Goal: Information Seeking & Learning: Find specific fact

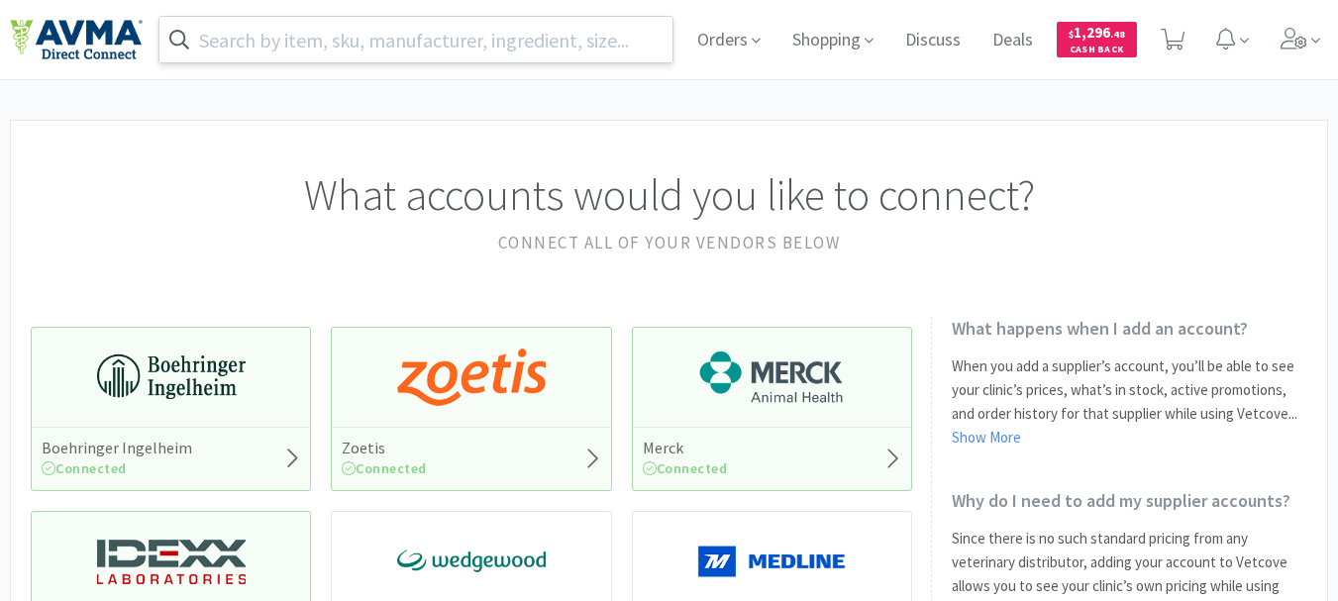
click at [539, 41] on input "text" at bounding box center [415, 40] width 513 height 46
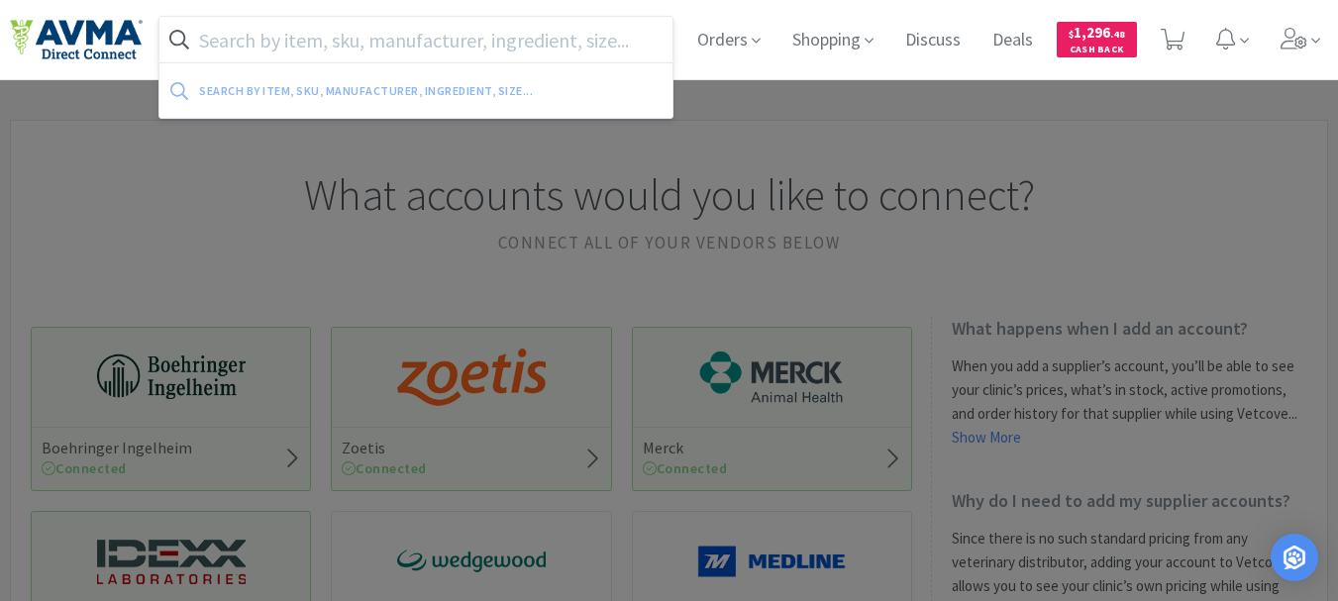
paste input "019059"
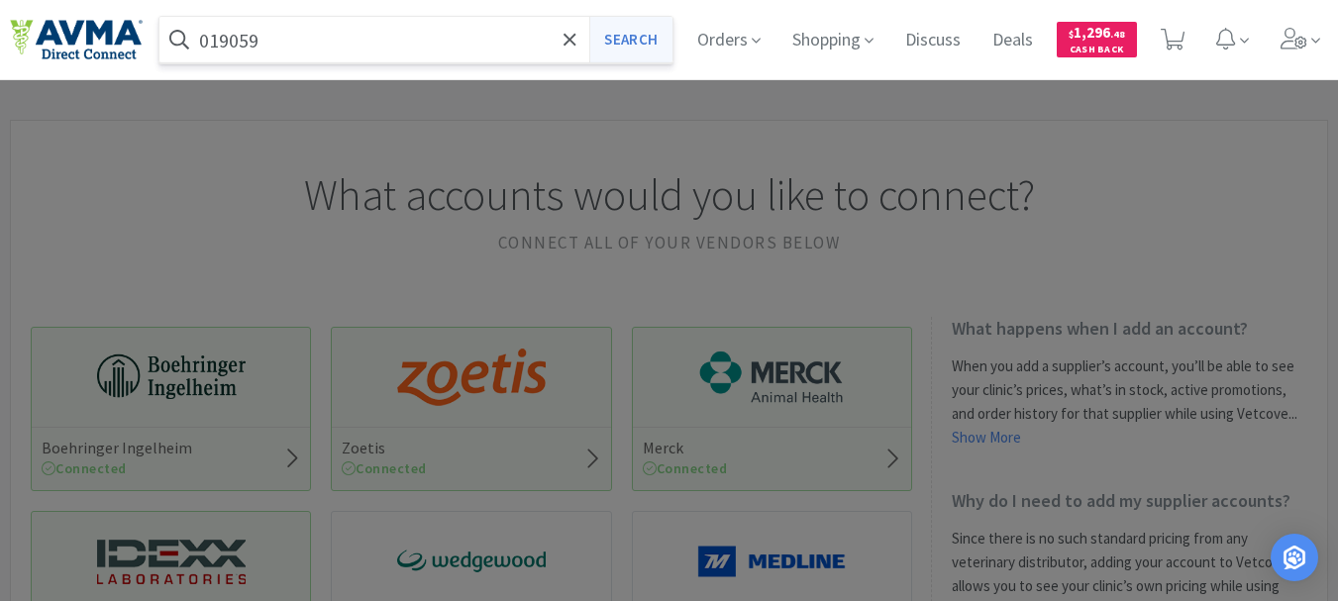
type input "019059"
click at [655, 48] on button "Search" at bounding box center [630, 40] width 82 height 46
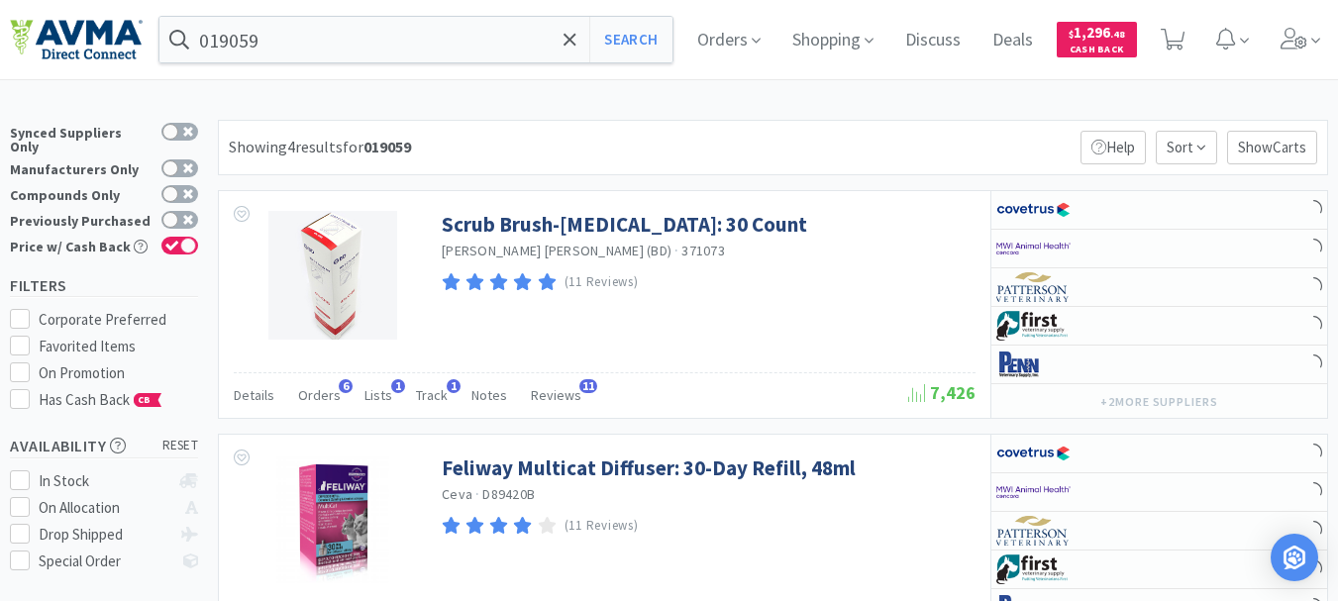
select select "1"
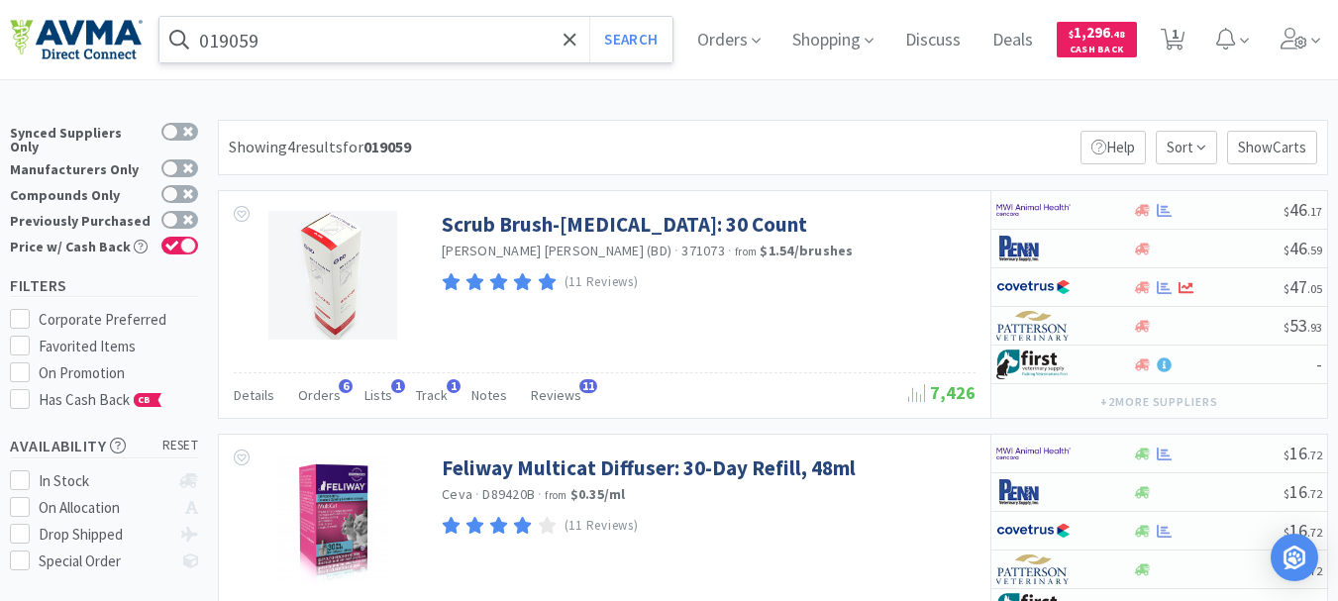
click at [304, 45] on input "019059" at bounding box center [415, 40] width 513 height 46
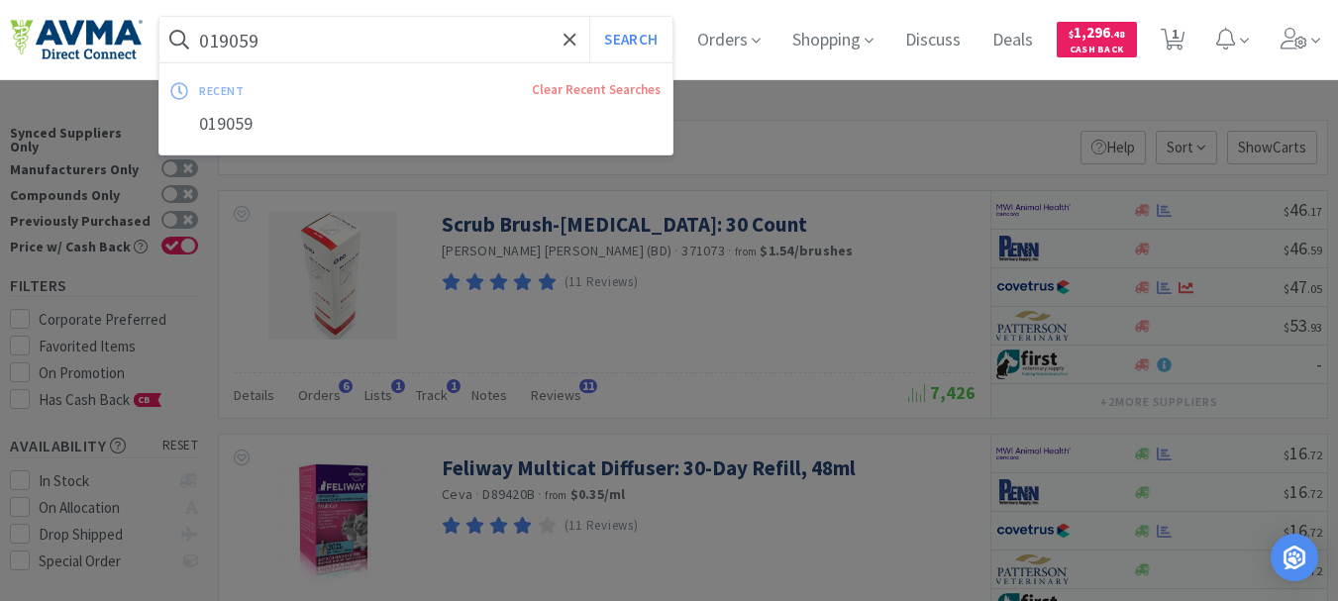
paste input "634"
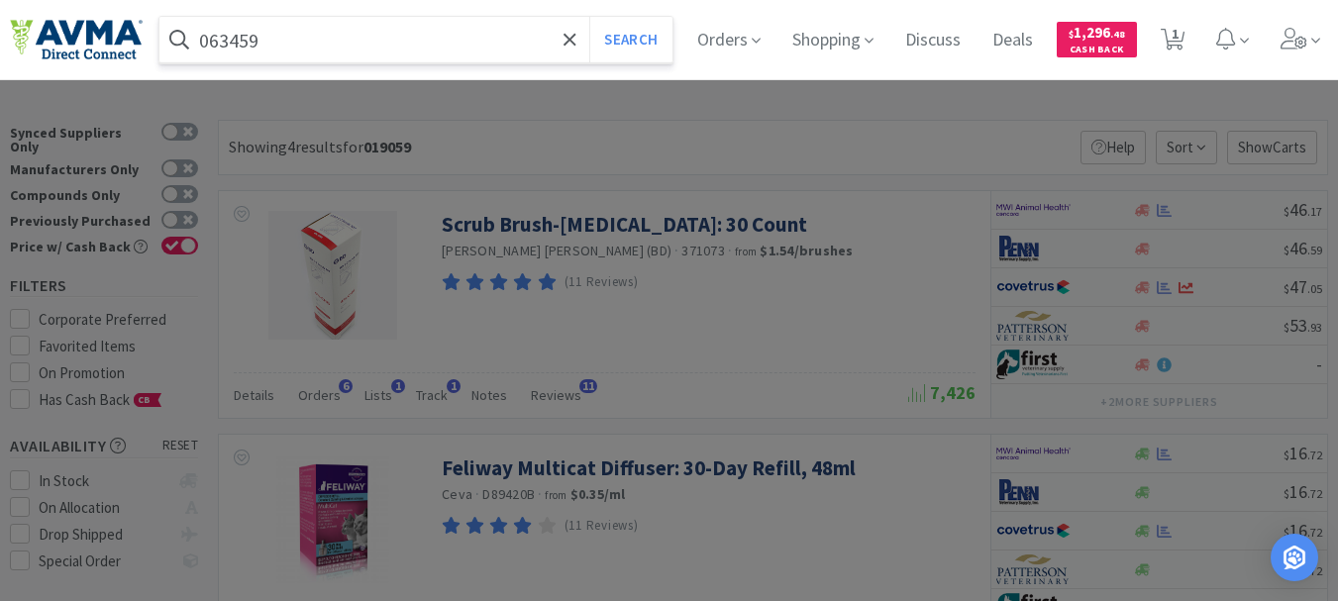
click at [589, 17] on button "Search" at bounding box center [630, 40] width 82 height 46
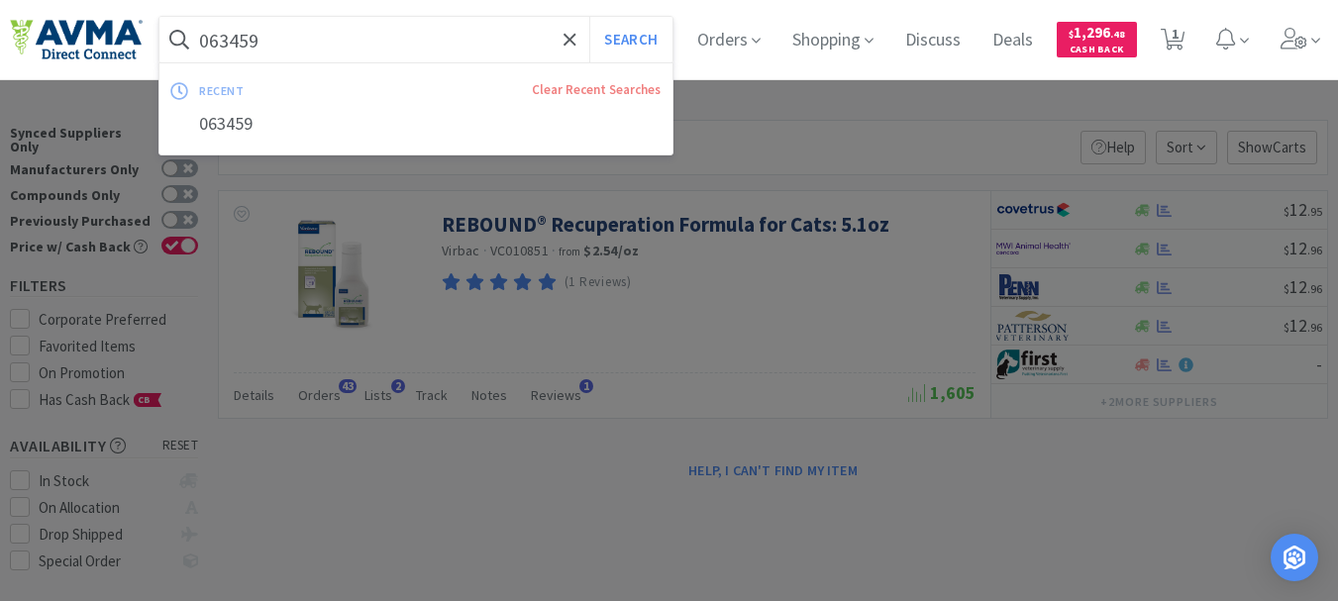
click at [312, 52] on input "063459" at bounding box center [415, 40] width 513 height 46
paste input "35862"
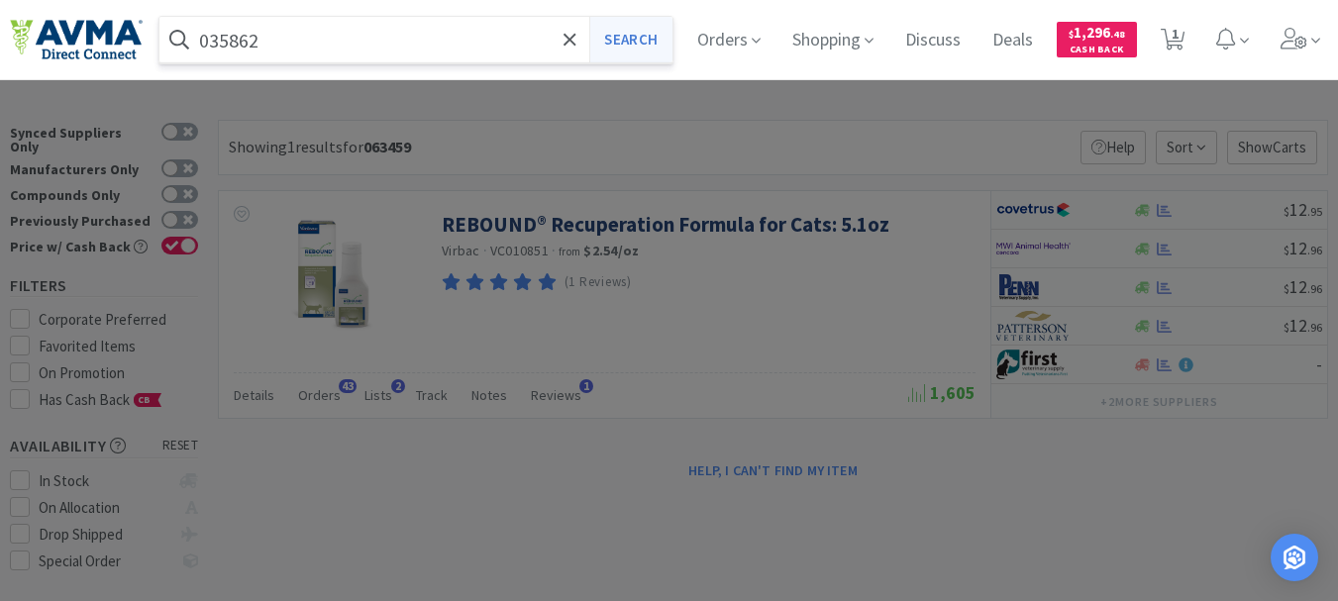
click at [655, 33] on button "Search" at bounding box center [630, 40] width 82 height 46
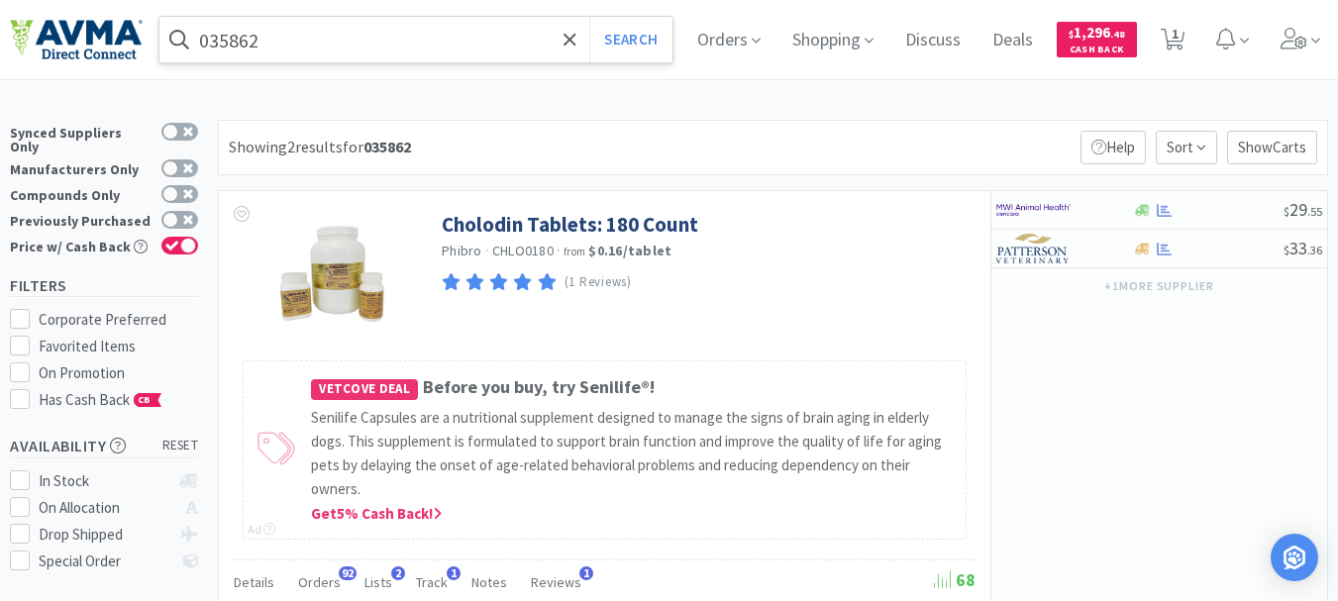
click at [351, 49] on input "035862" at bounding box center [415, 40] width 513 height 46
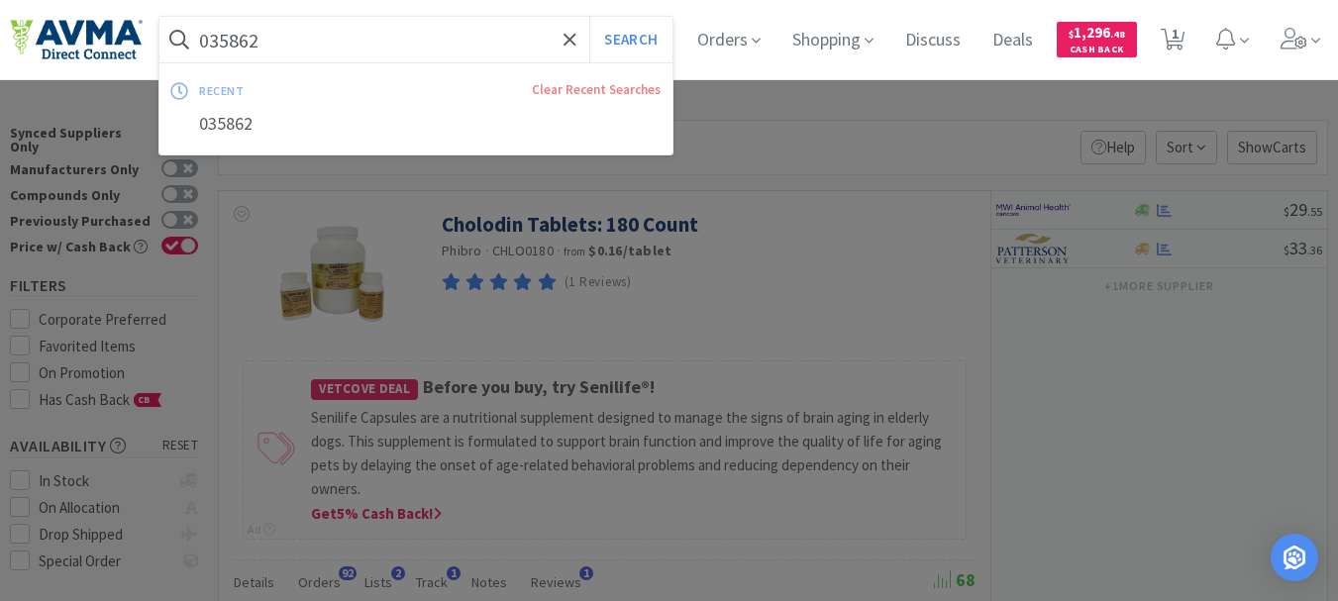
paste input "3058"
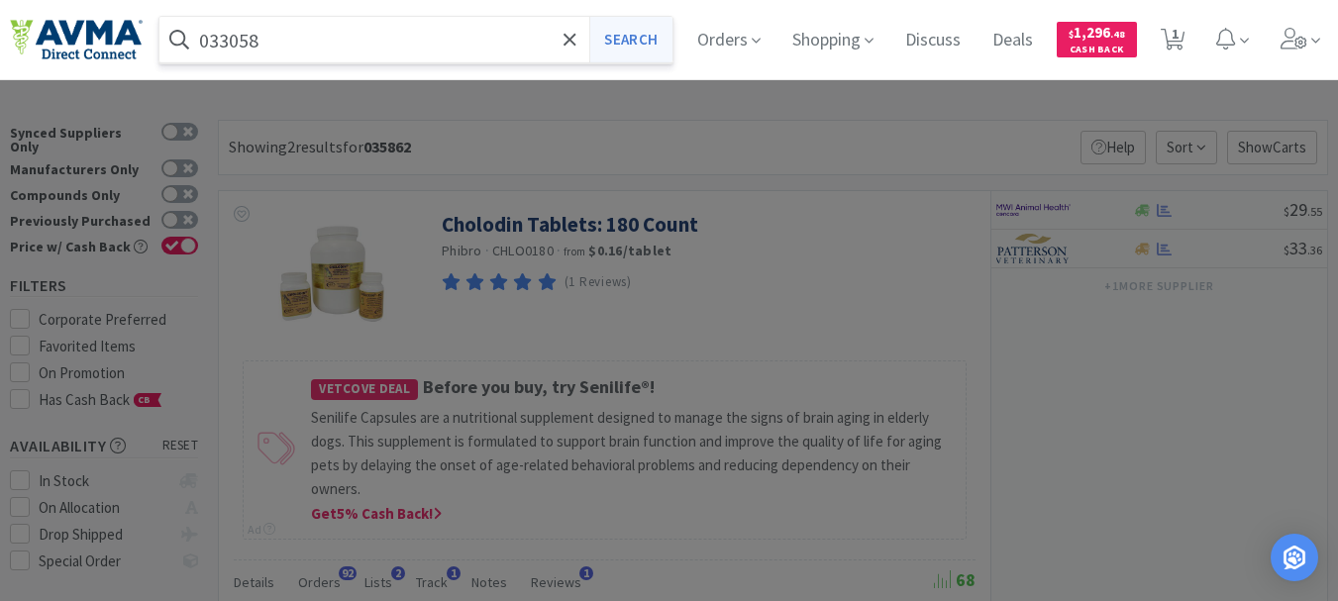
click at [647, 44] on button "Search" at bounding box center [630, 40] width 82 height 46
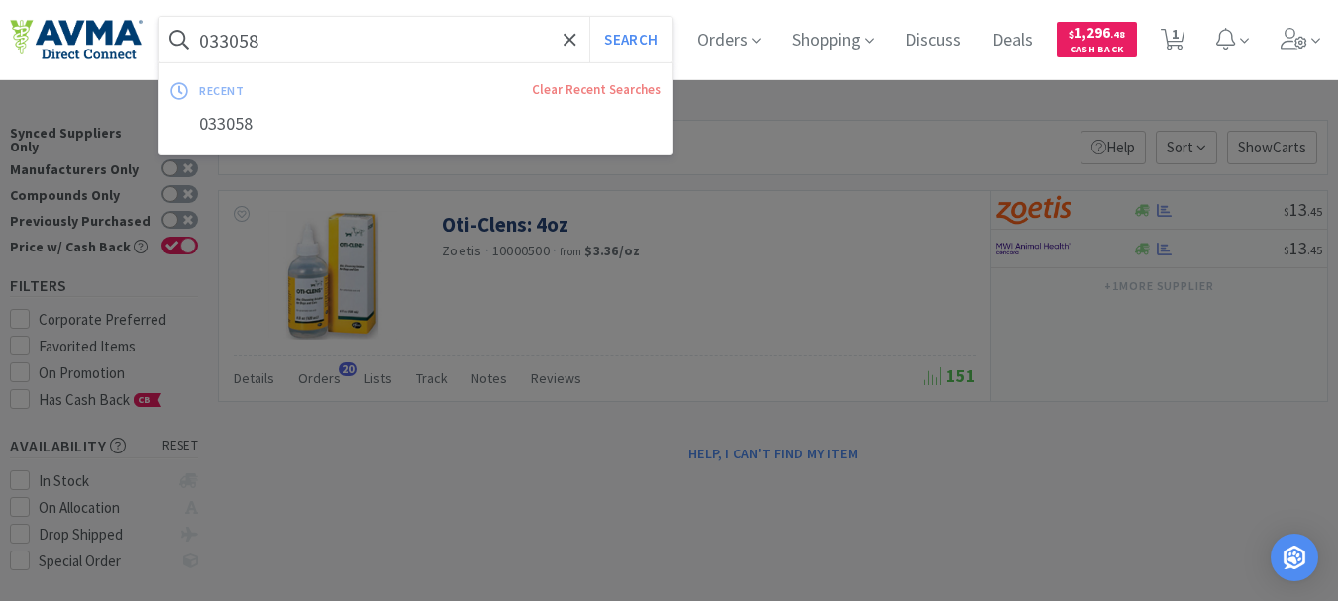
click at [314, 50] on input "033058" at bounding box center [415, 40] width 513 height 46
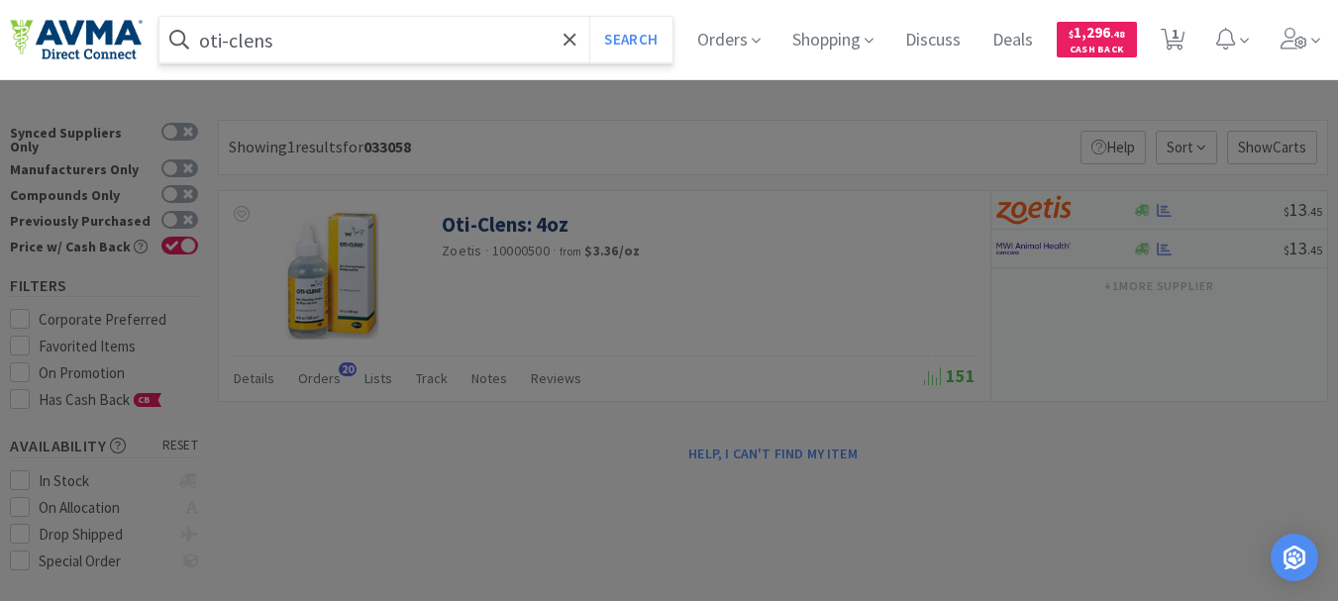
click at [589, 17] on button "Search" at bounding box center [630, 40] width 82 height 46
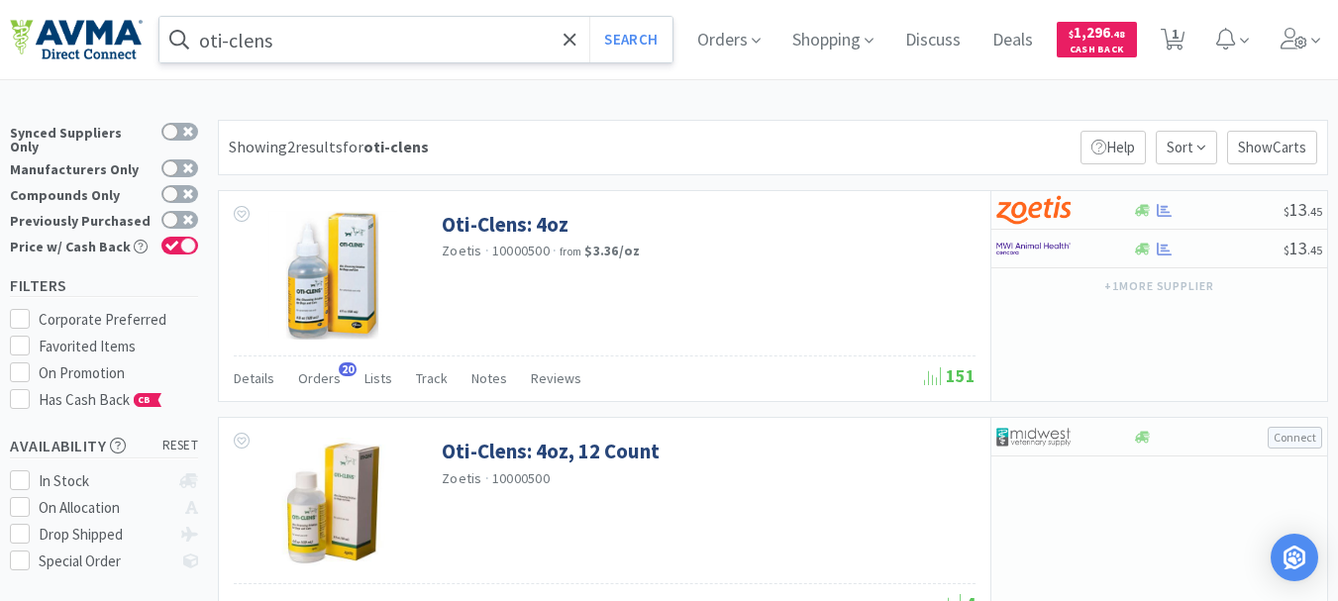
click at [343, 37] on input "oti-clens" at bounding box center [415, 40] width 513 height 46
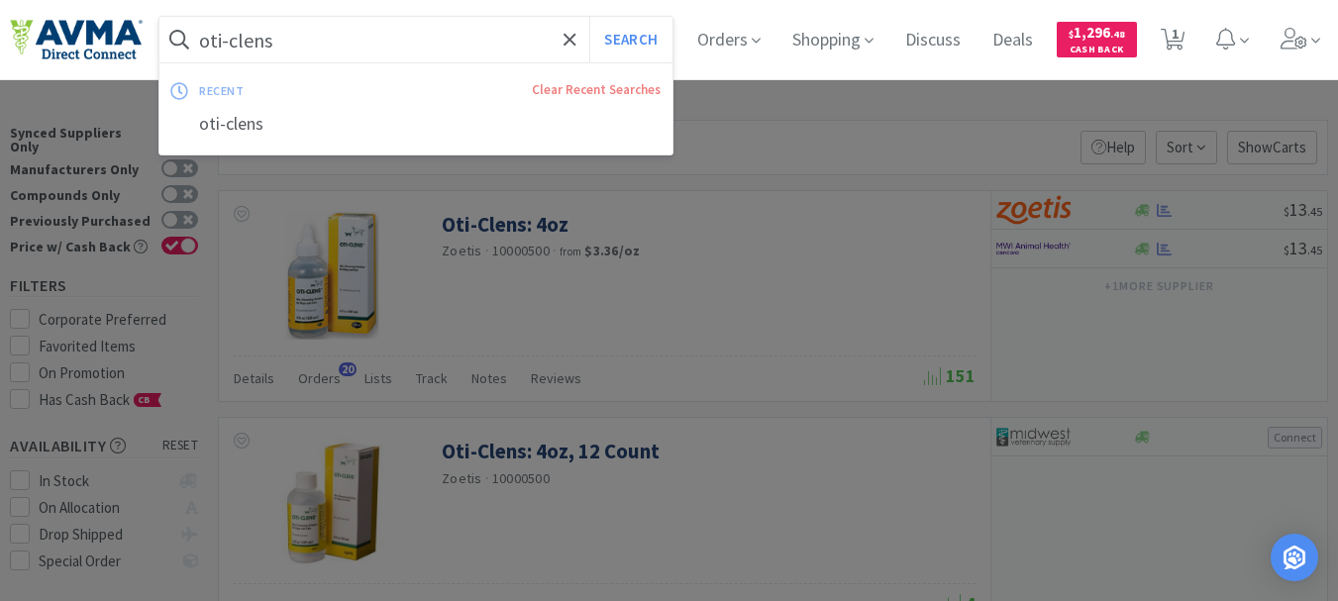
paste input "019280"
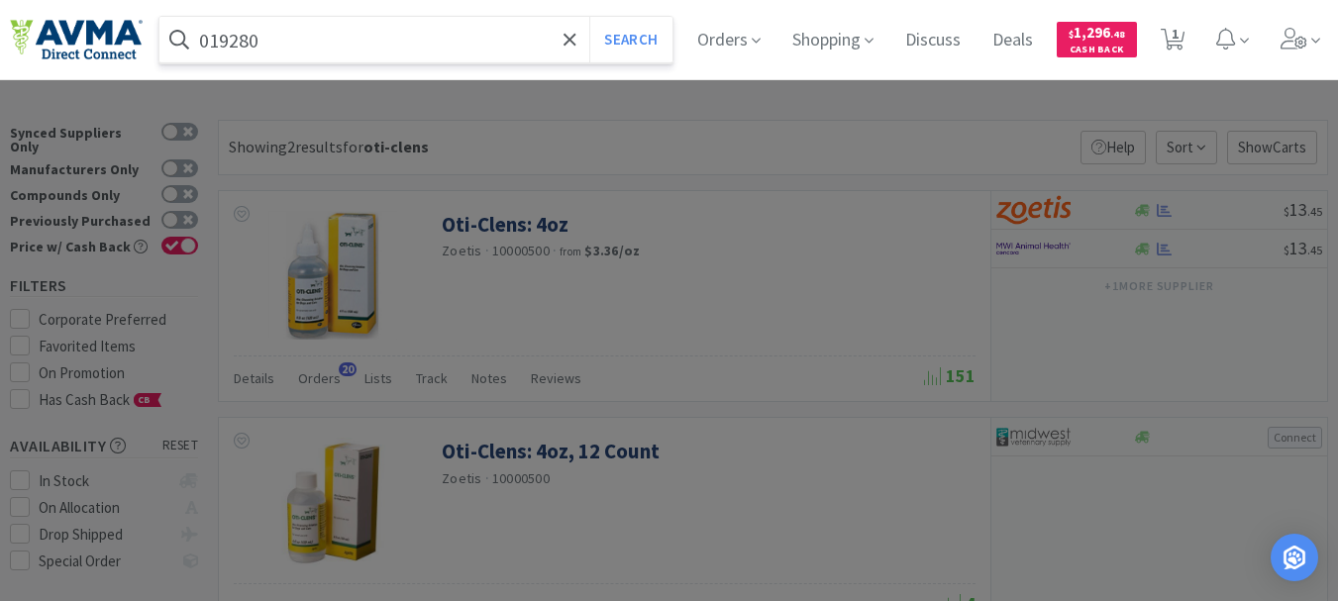
click at [589, 17] on button "Search" at bounding box center [630, 40] width 82 height 46
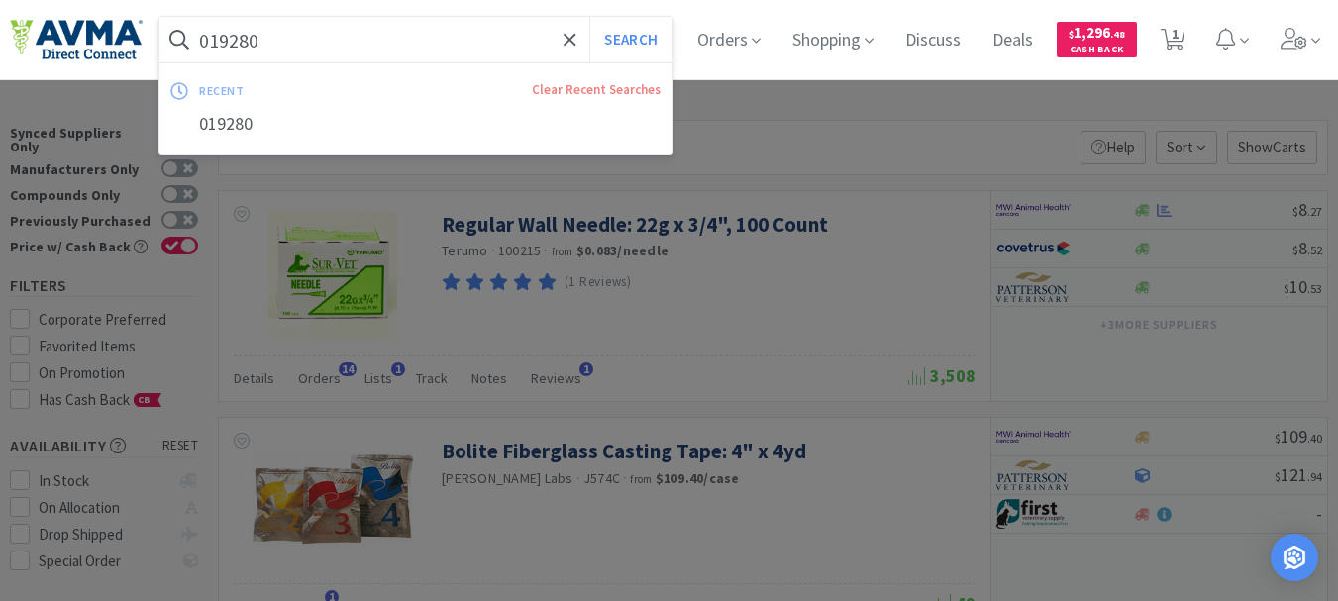
click at [390, 29] on input "019280" at bounding box center [415, 40] width 513 height 46
paste input "65366"
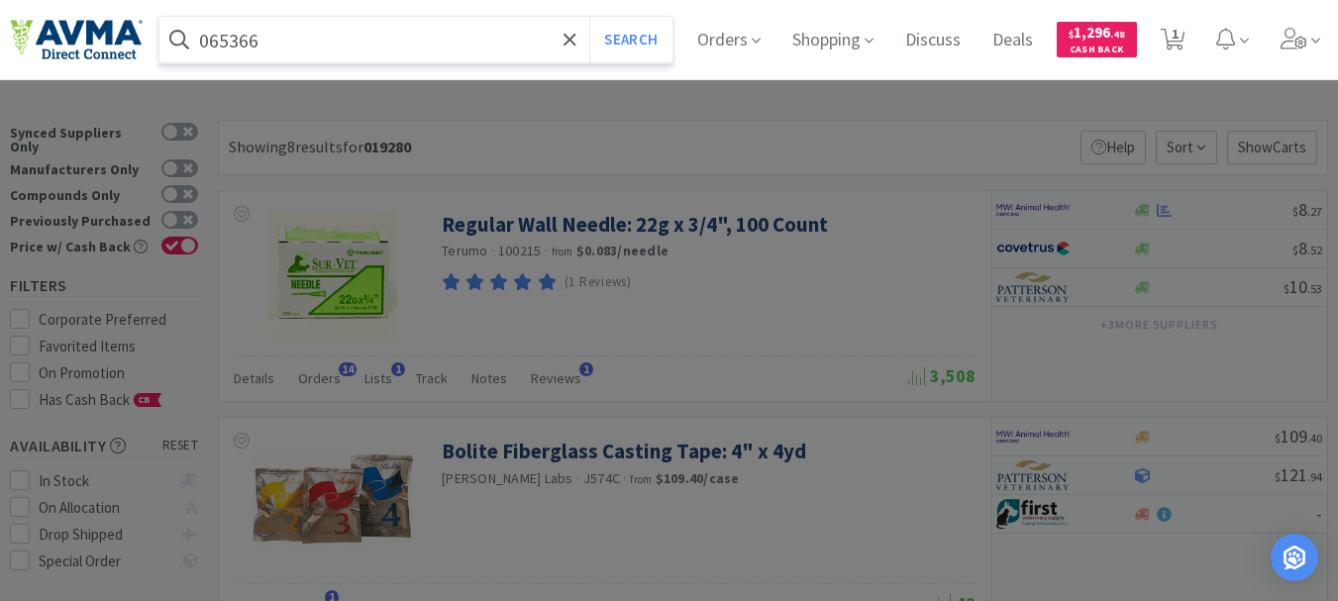
click at [589, 17] on button "Search" at bounding box center [630, 40] width 82 height 46
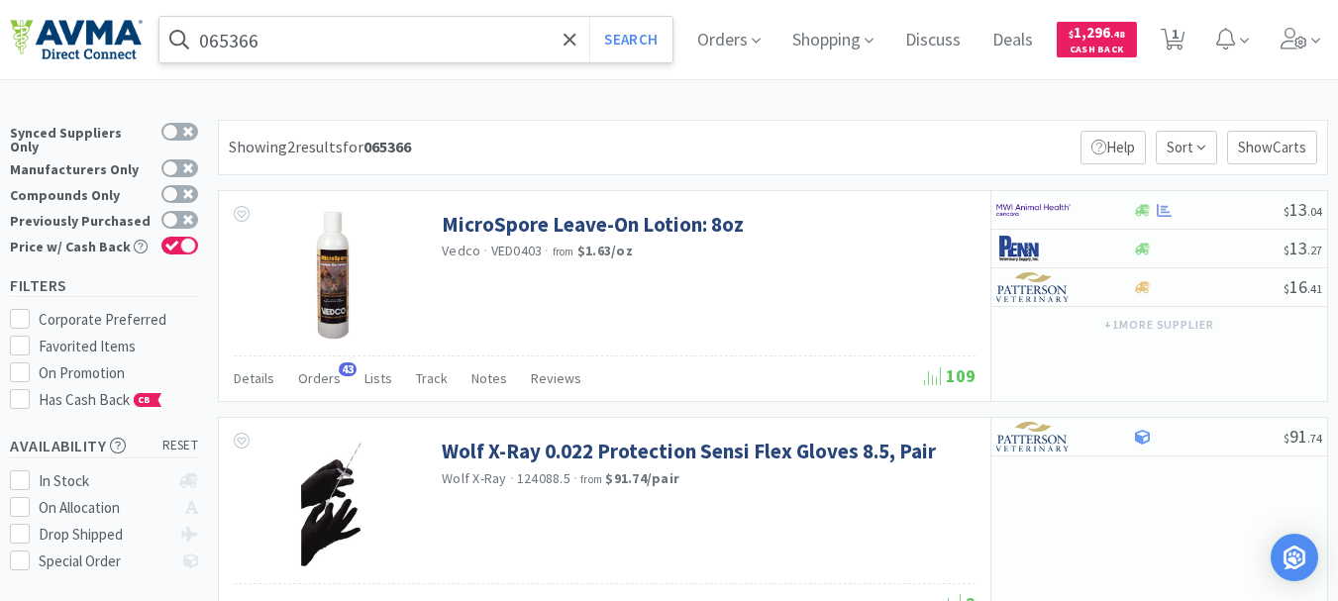
click at [376, 40] on input "065366" at bounding box center [415, 40] width 513 height 46
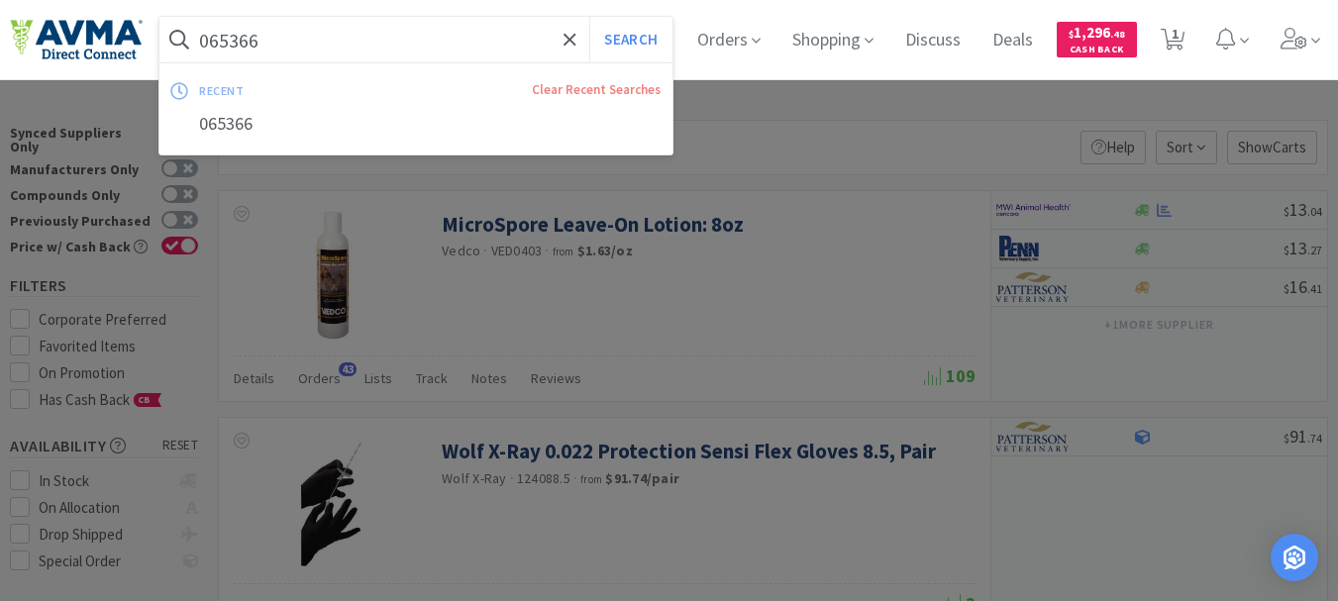
paste input "36277"
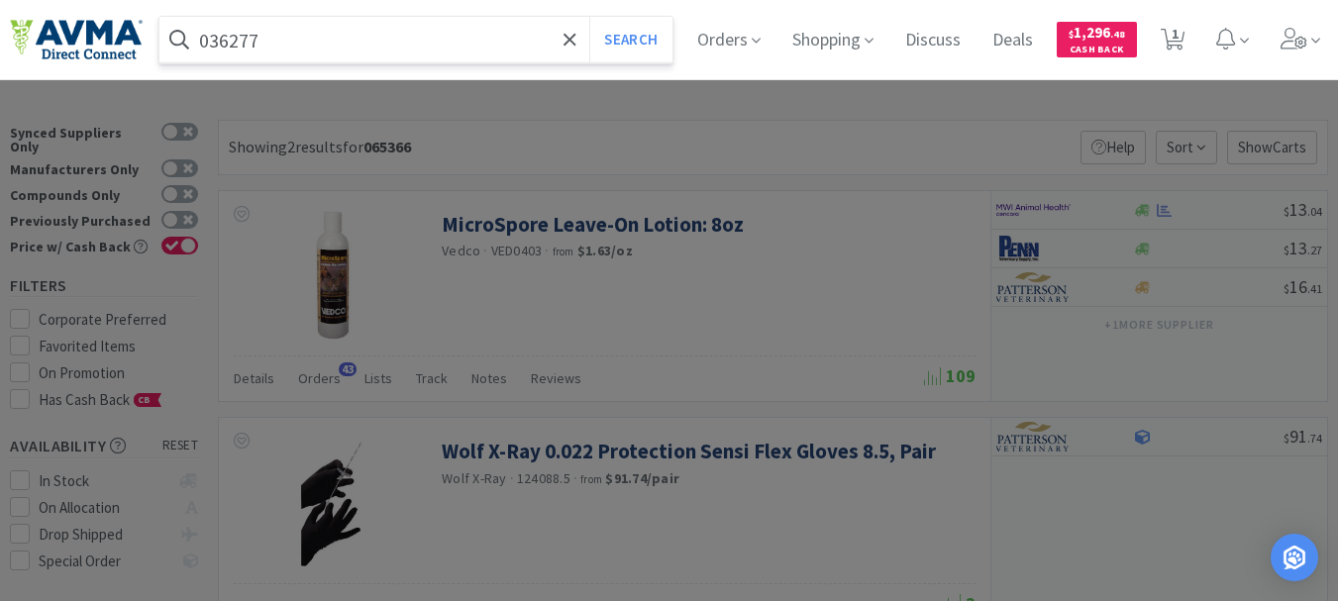
click at [589, 17] on button "Search" at bounding box center [630, 40] width 82 height 46
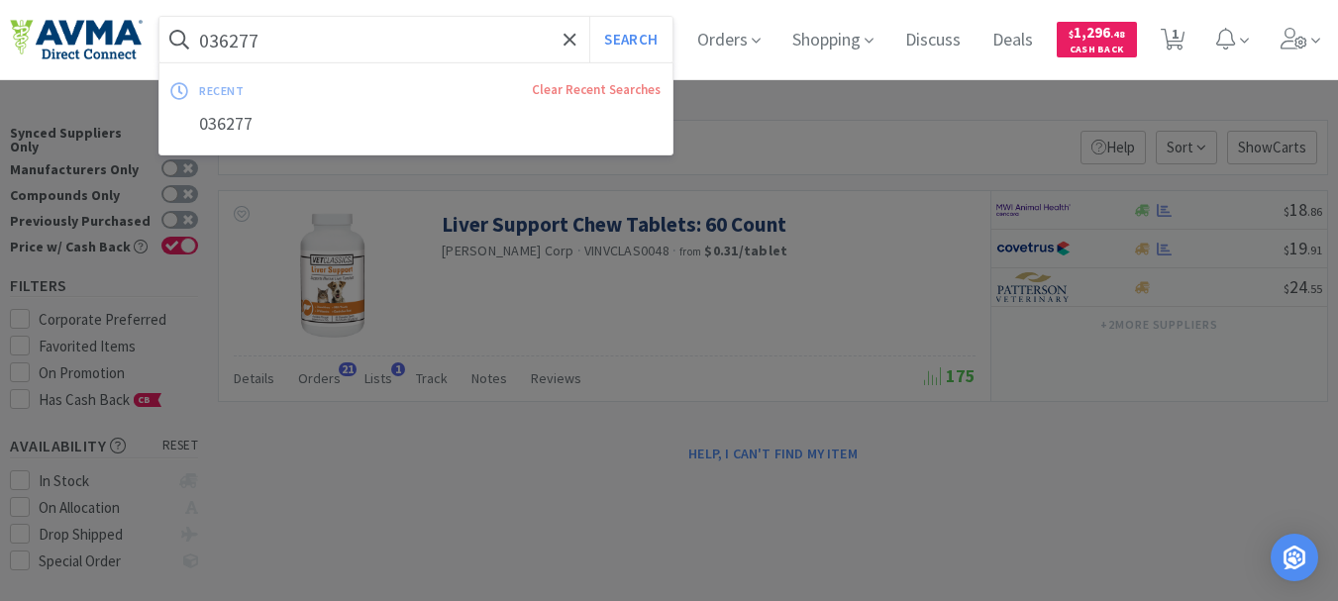
click at [356, 47] on input "036277" at bounding box center [415, 40] width 513 height 46
paste input "78932368"
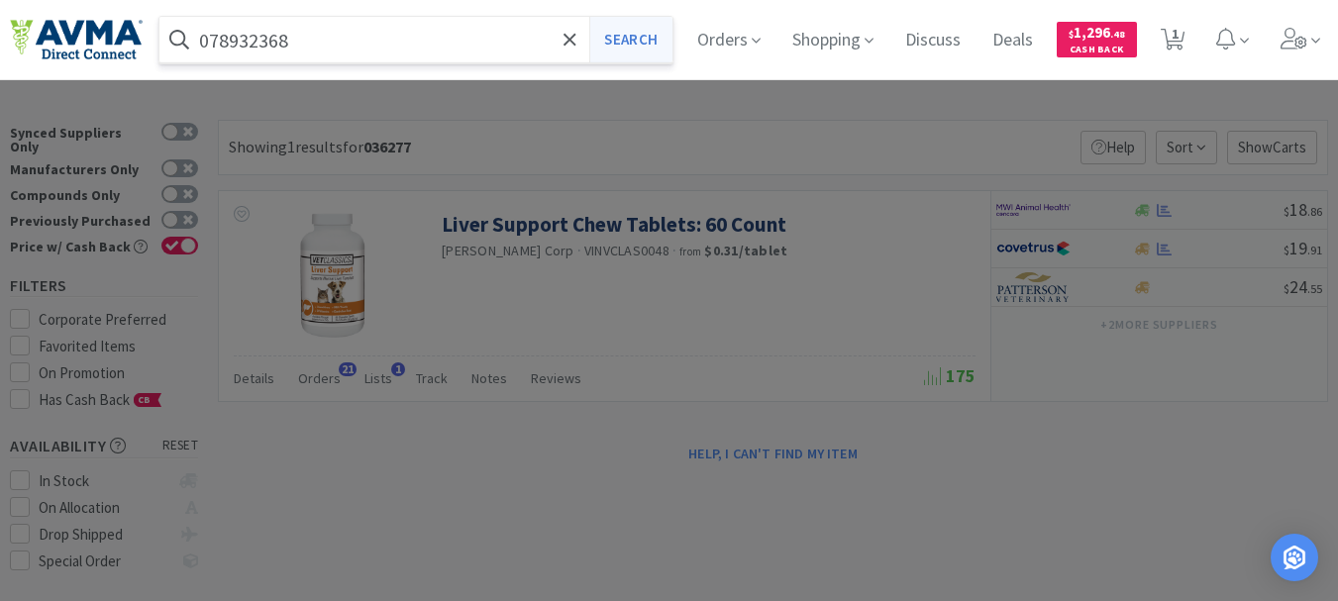
type input "078932368"
click at [656, 41] on button "Search" at bounding box center [630, 40] width 82 height 46
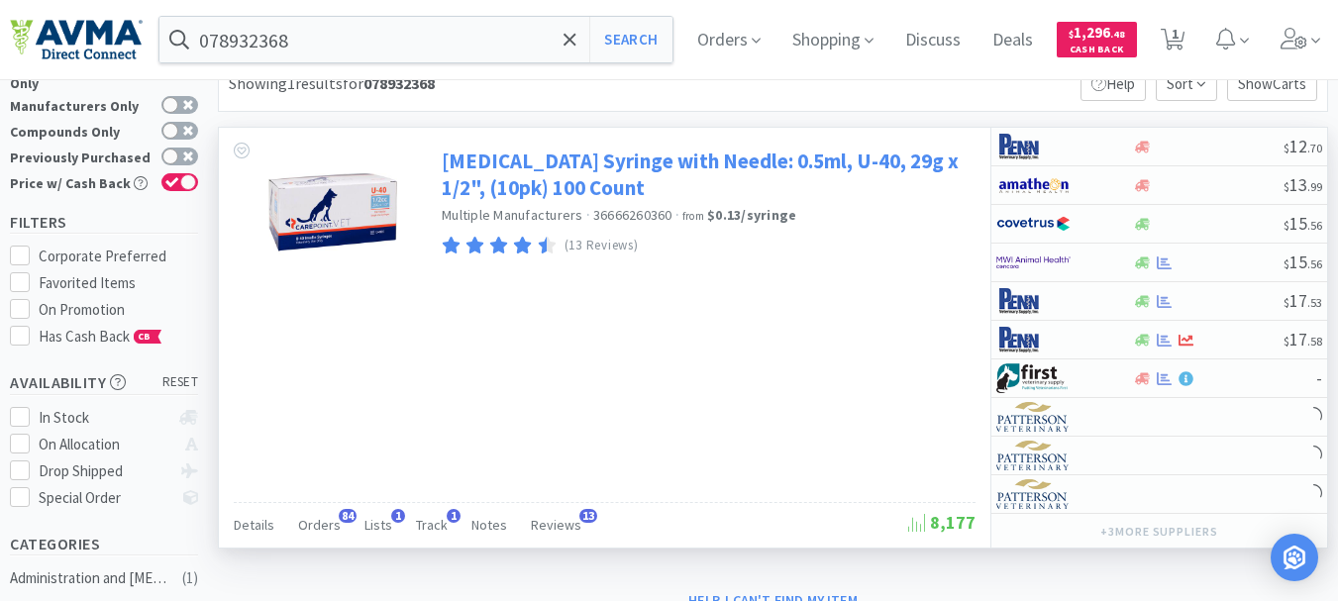
scroll to position [99, 0]
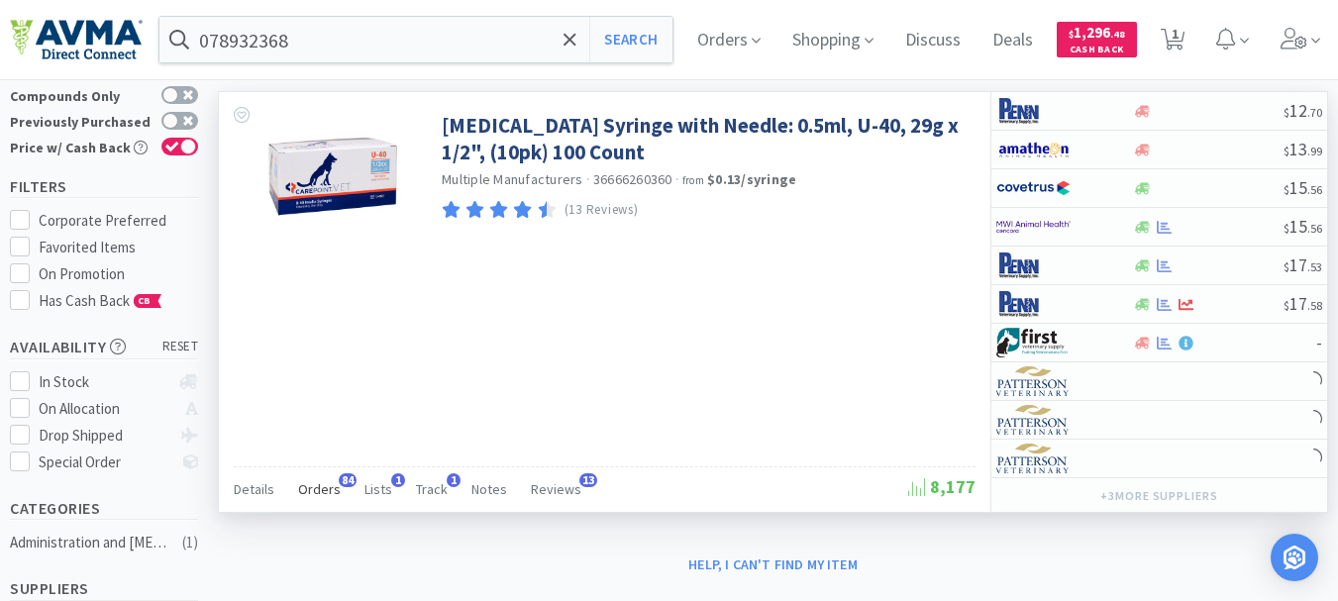
click at [320, 494] on span "Orders" at bounding box center [319, 489] width 43 height 18
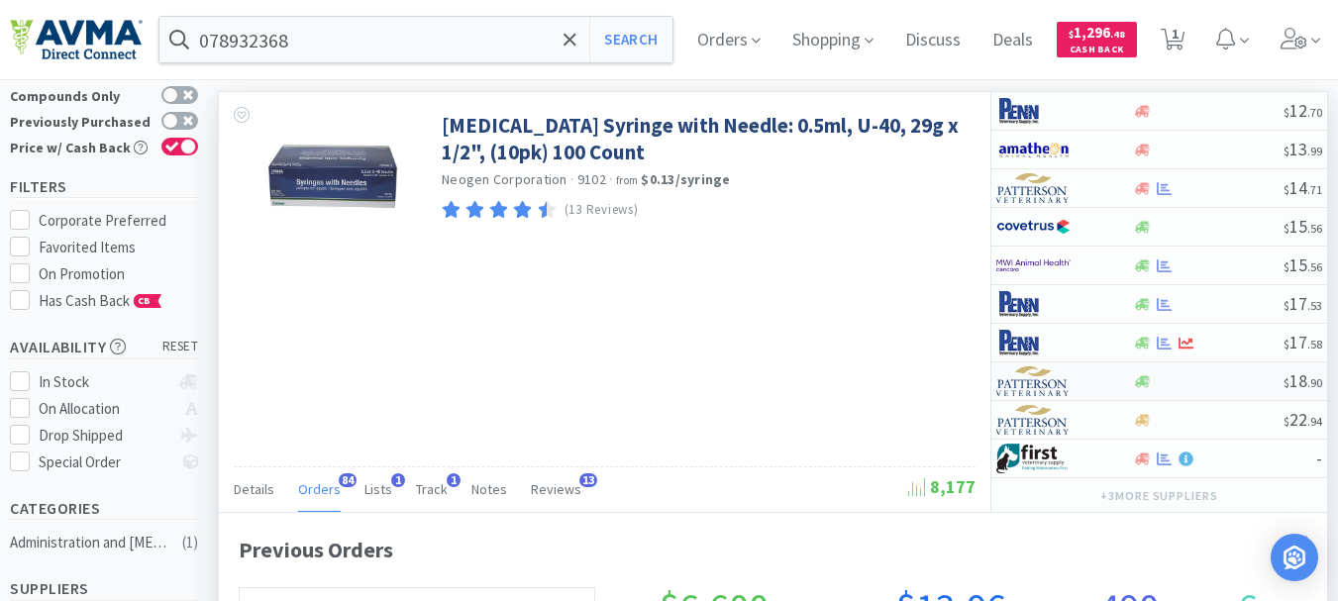
click at [1050, 385] on img at bounding box center [1034, 382] width 74 height 30
select select "1"
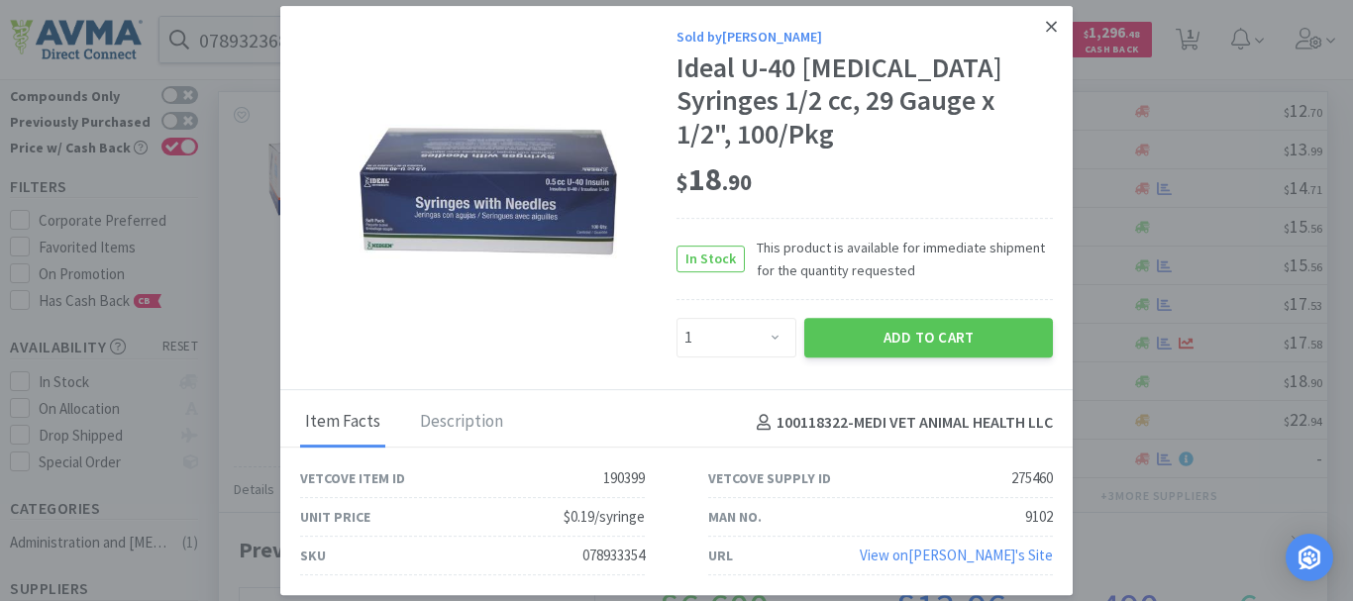
click at [1049, 32] on icon at bounding box center [1051, 26] width 11 height 11
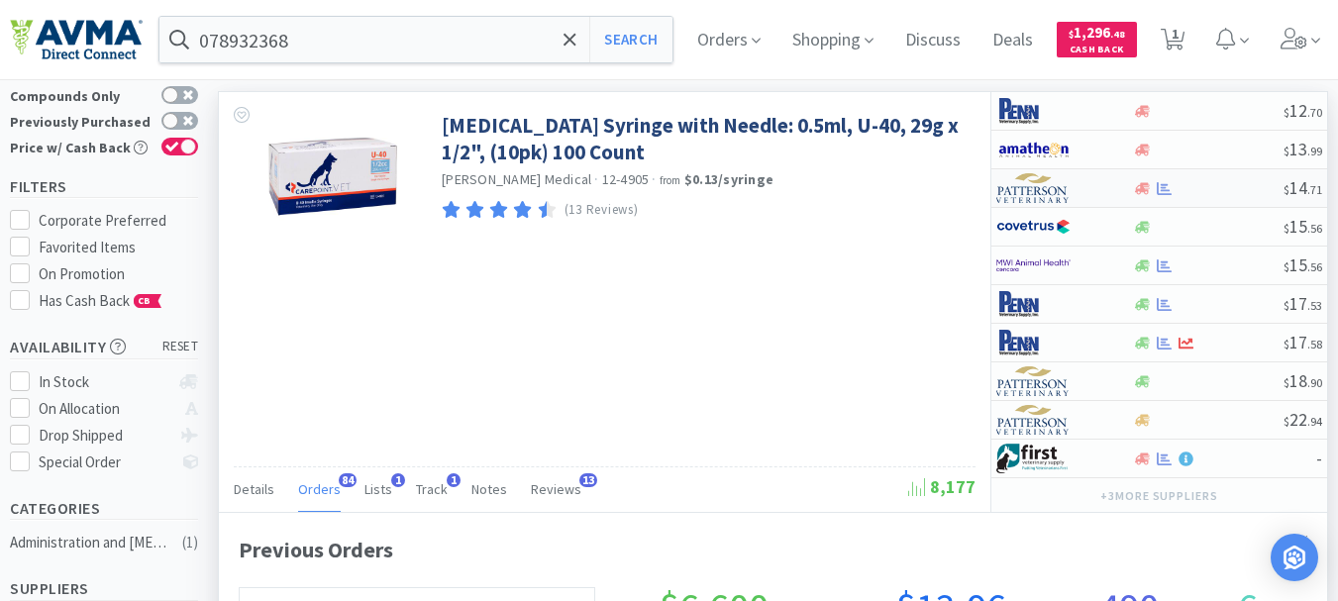
click at [1050, 187] on img at bounding box center [1034, 188] width 74 height 30
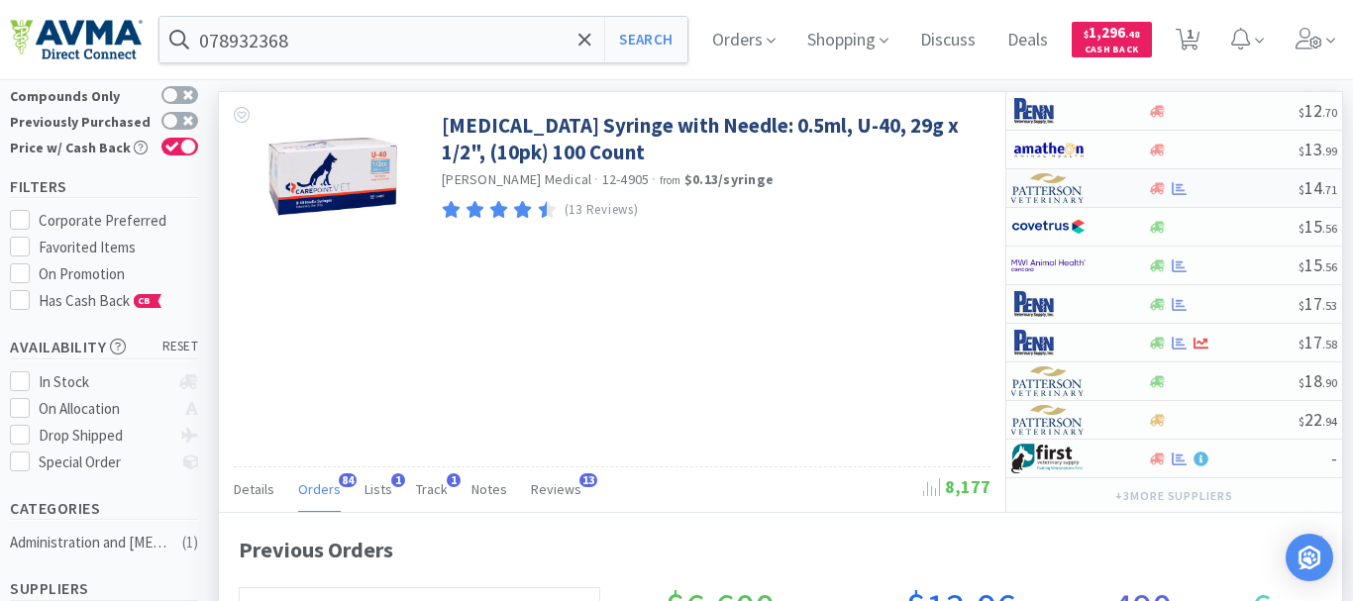
select select "1"
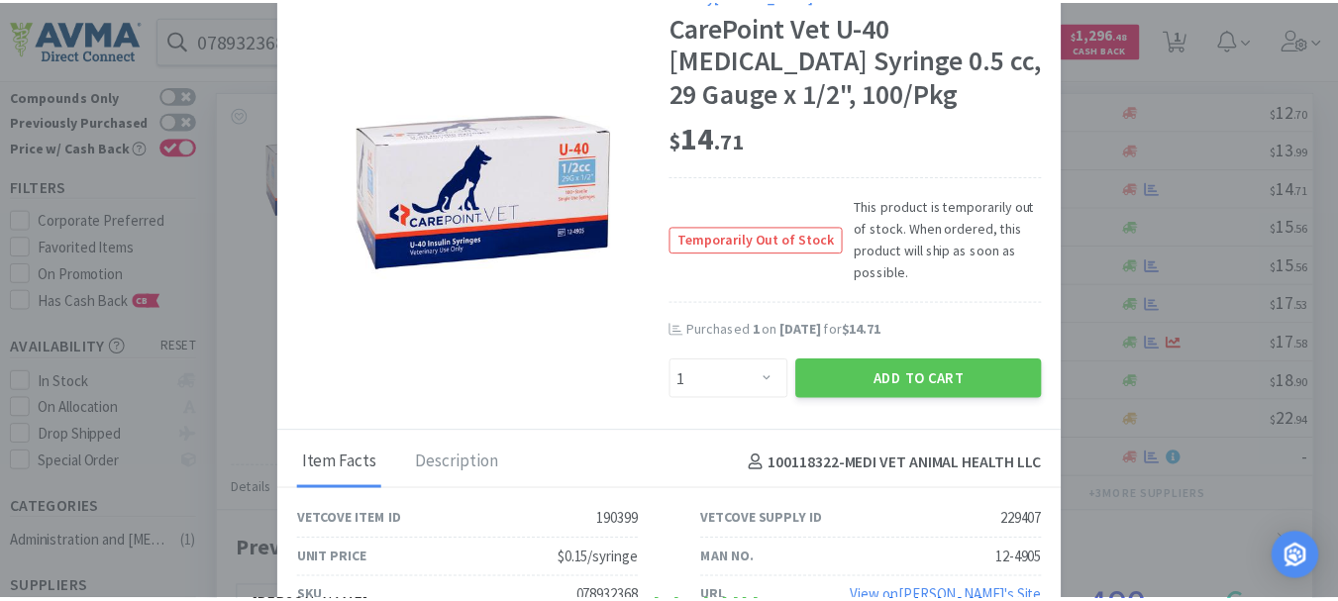
scroll to position [990060, 989482]
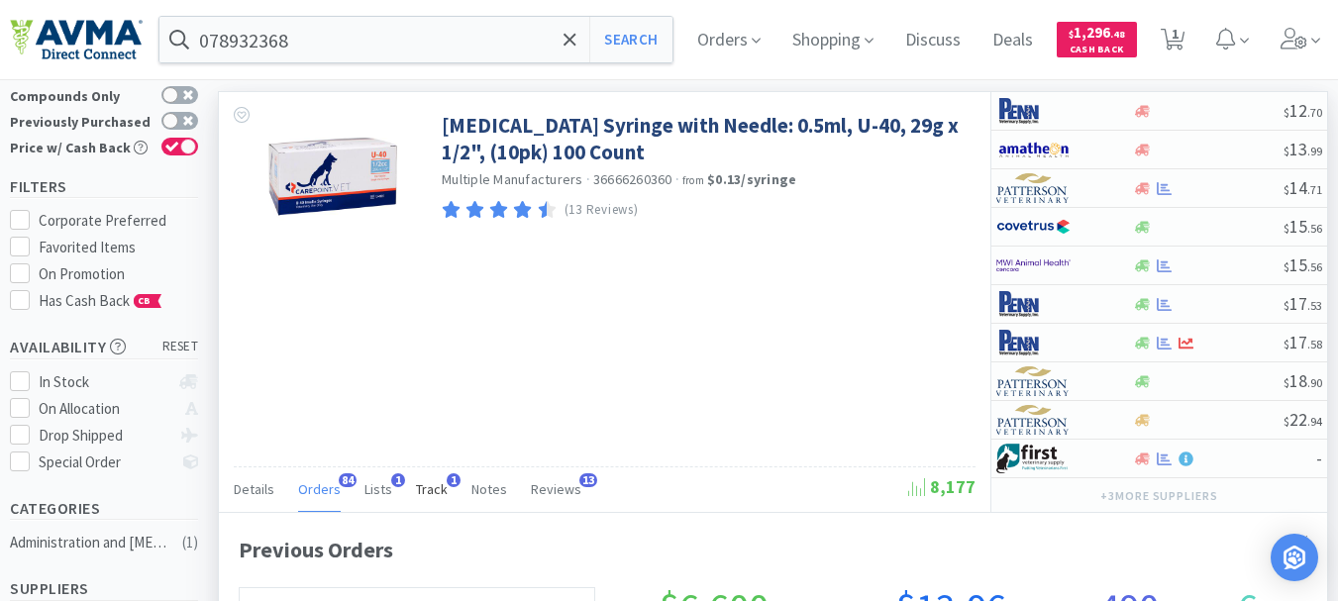
click at [425, 488] on span "Track" at bounding box center [432, 489] width 32 height 18
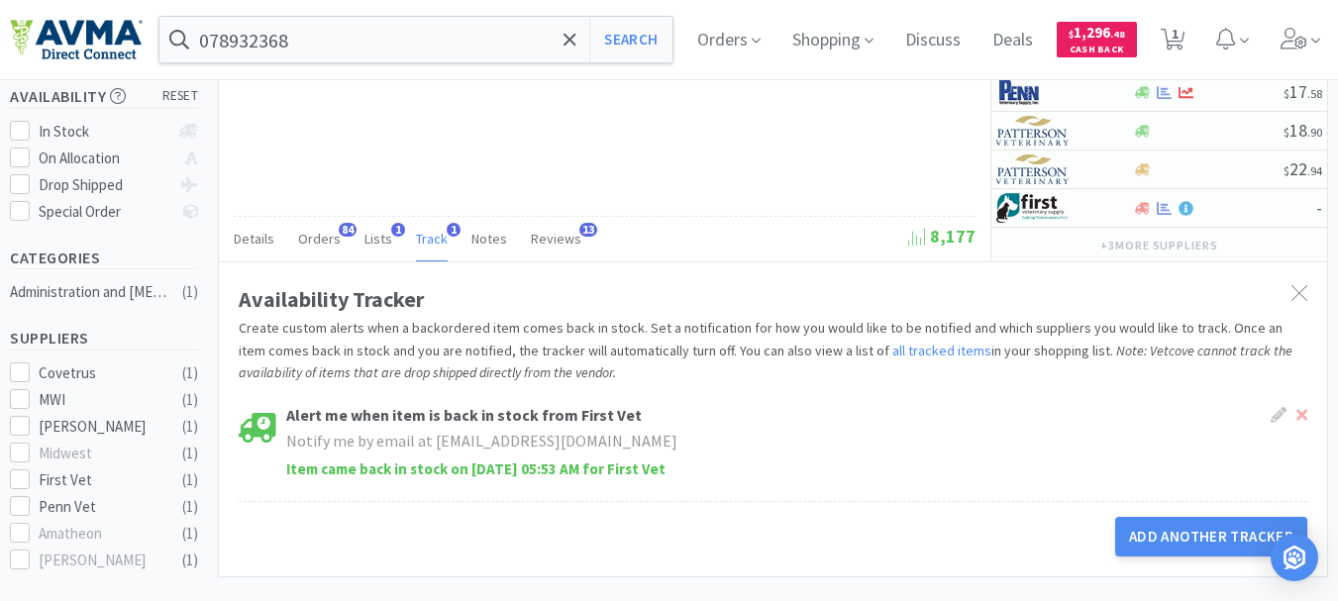
scroll to position [297, 0]
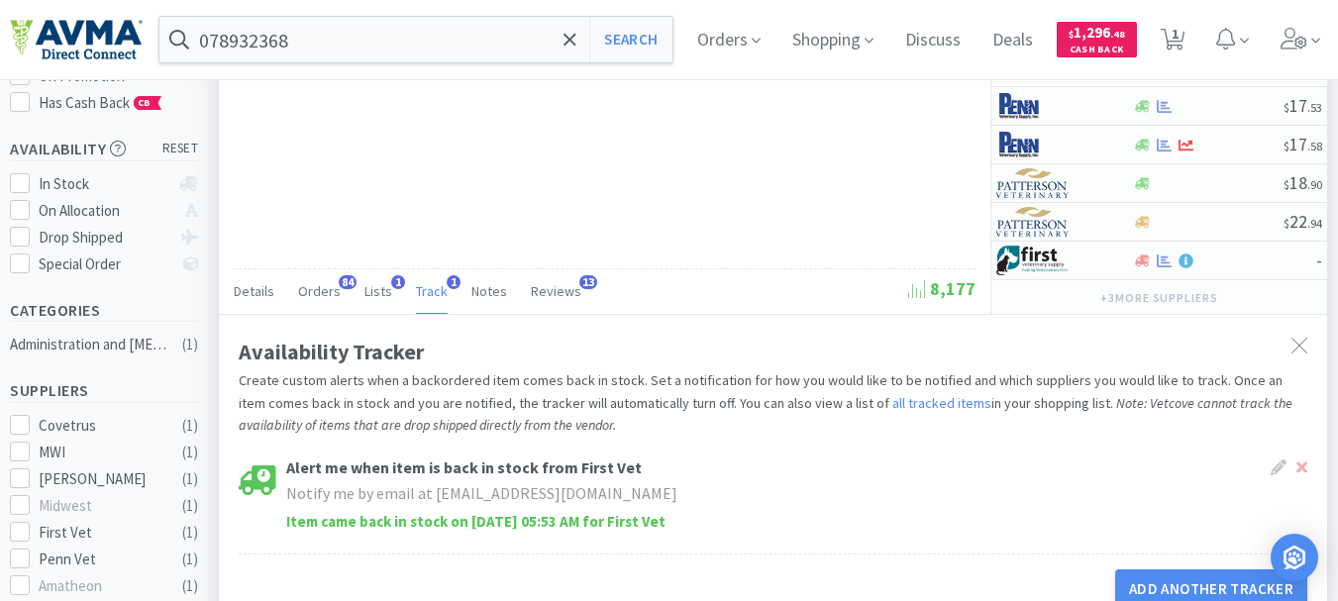
click at [436, 286] on span "Track" at bounding box center [432, 291] width 32 height 18
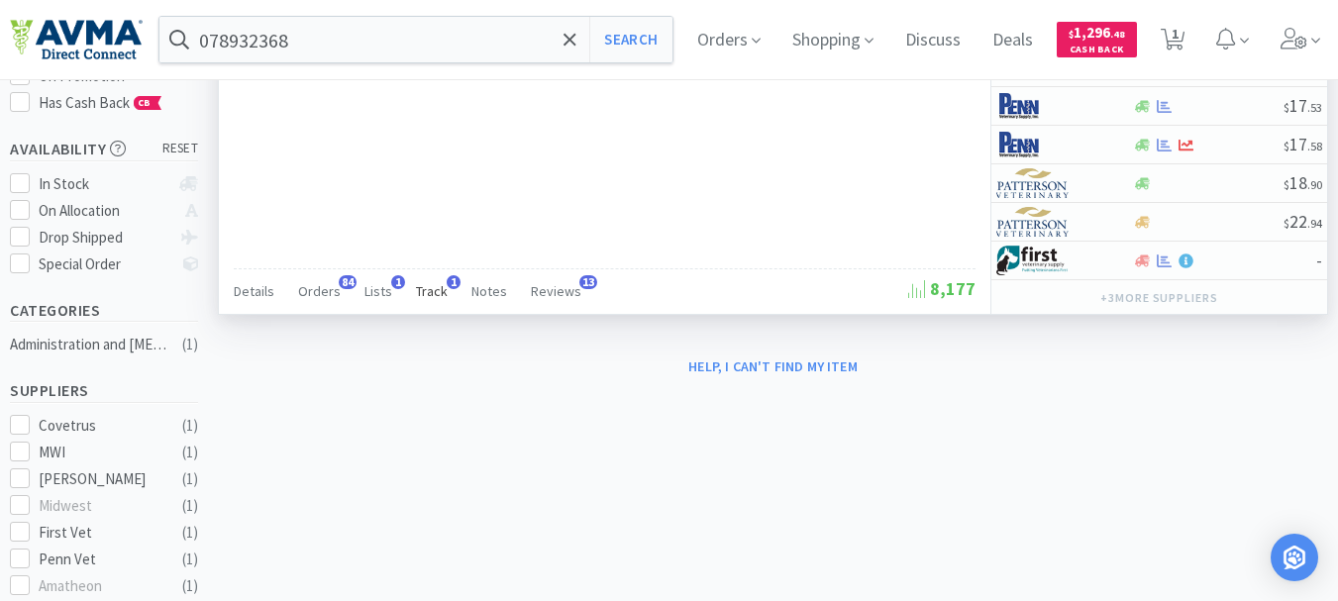
click at [436, 286] on span "Track" at bounding box center [432, 291] width 32 height 18
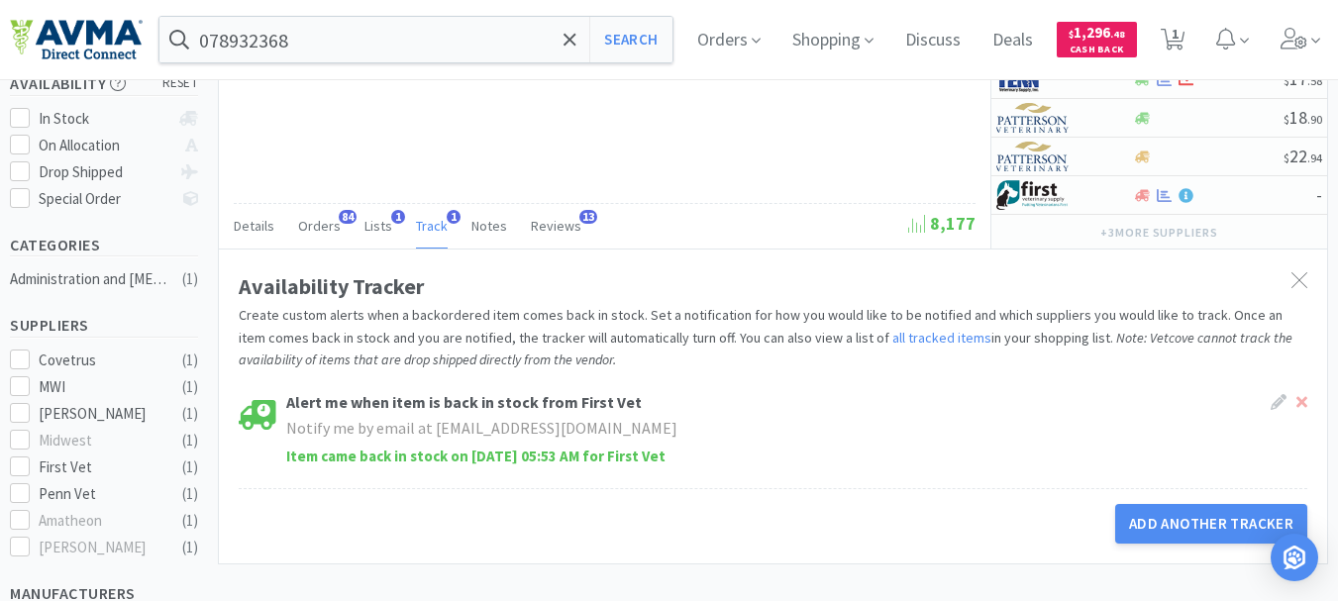
scroll to position [396, 0]
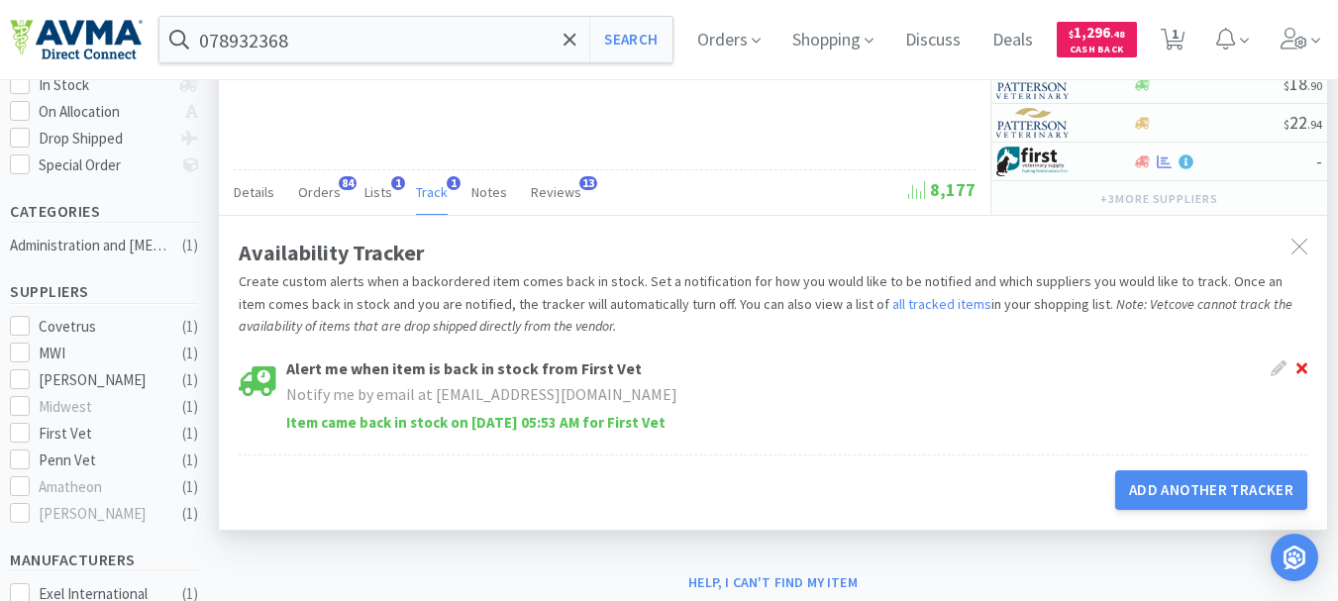
click at [1302, 367] on icon at bounding box center [1302, 369] width 11 height 11
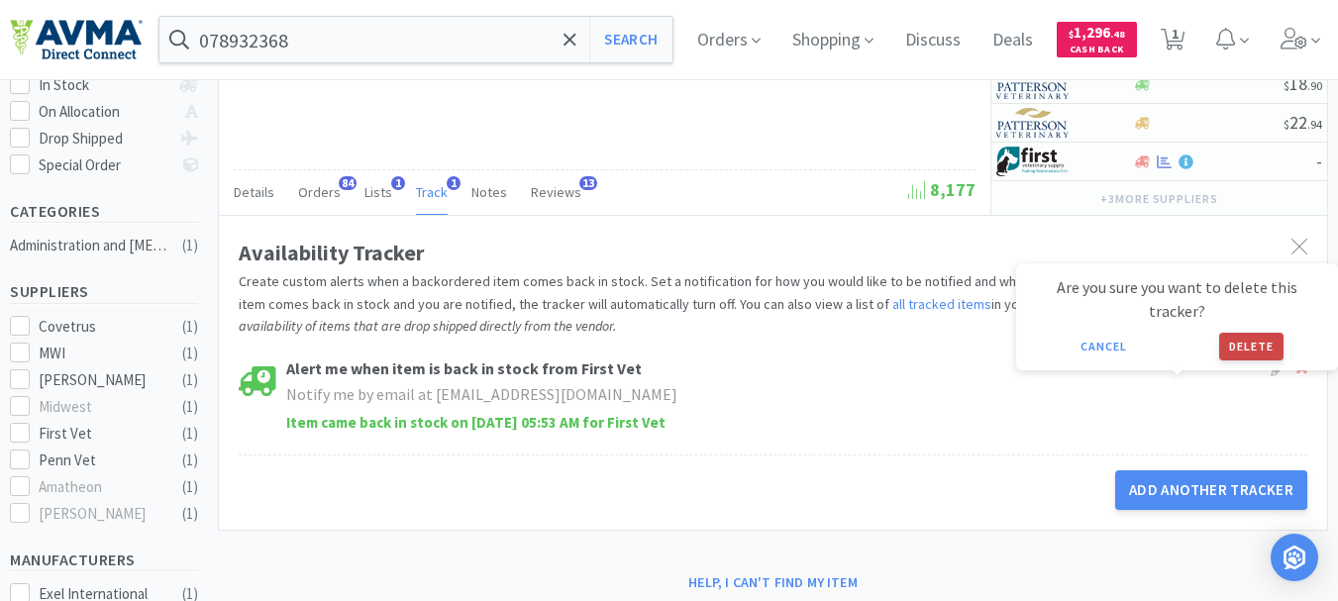
click at [1237, 345] on button "Delete" at bounding box center [1251, 347] width 64 height 28
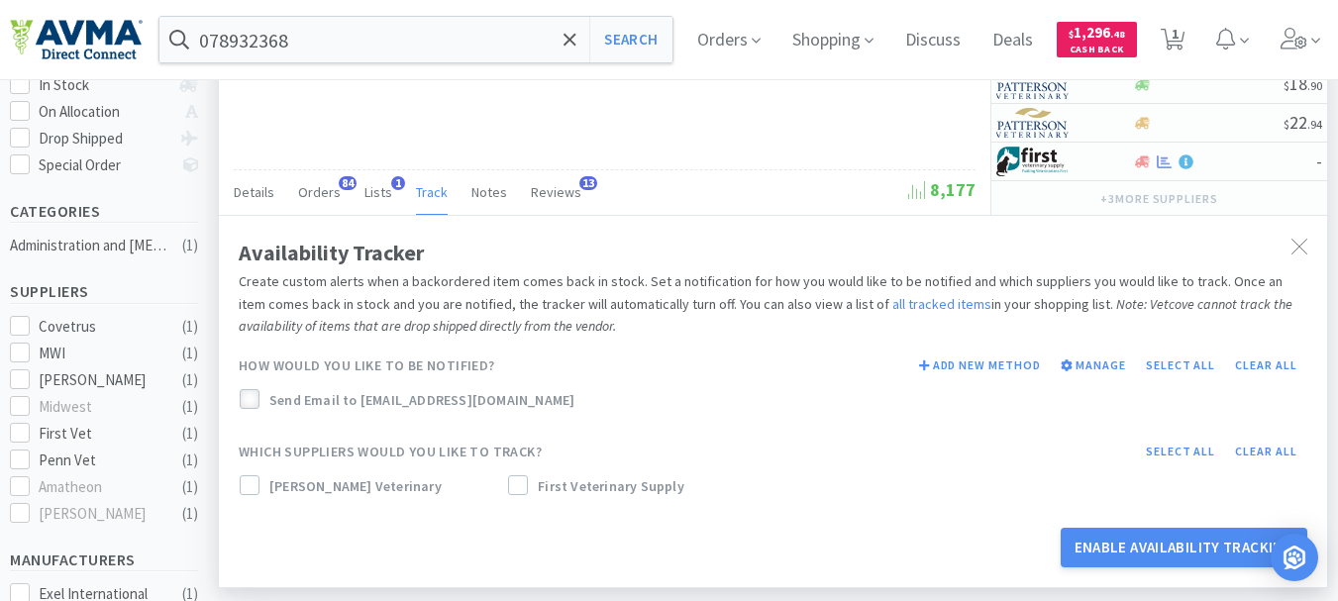
click at [251, 397] on icon at bounding box center [250, 400] width 14 height 14
click at [256, 491] on icon at bounding box center [250, 486] width 14 height 14
click at [1208, 552] on button "Enable Availability Tracking" at bounding box center [1185, 548] width 248 height 40
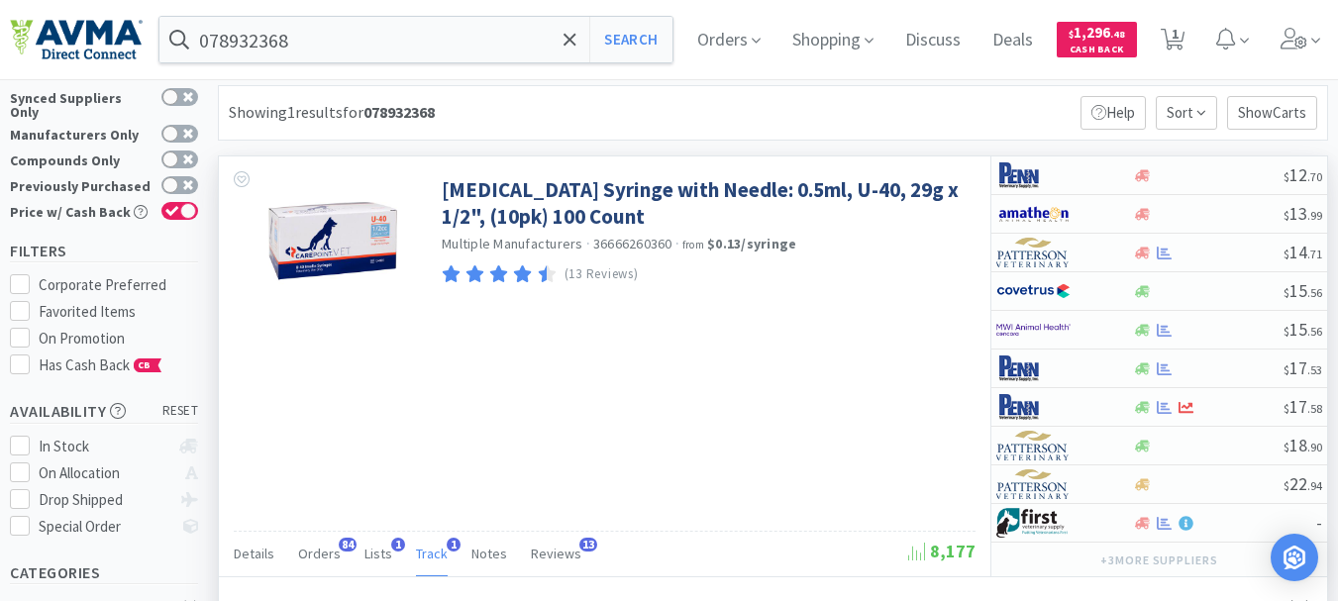
scroll to position [0, 0]
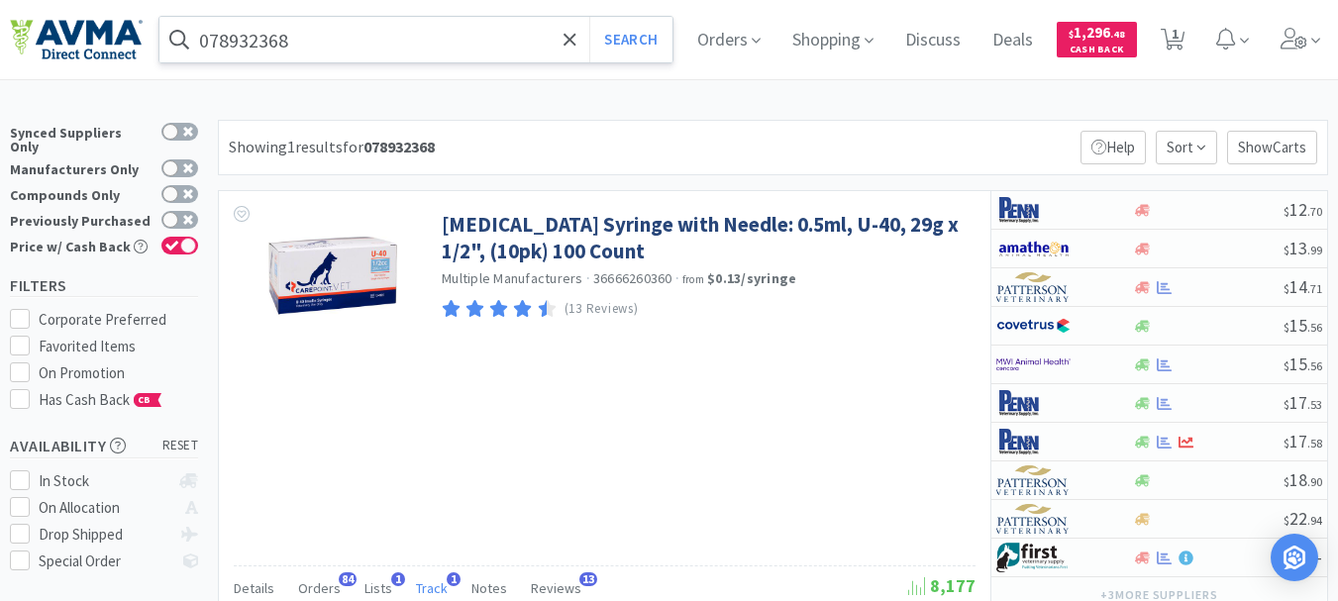
click at [389, 39] on input "078932368" at bounding box center [415, 40] width 513 height 46
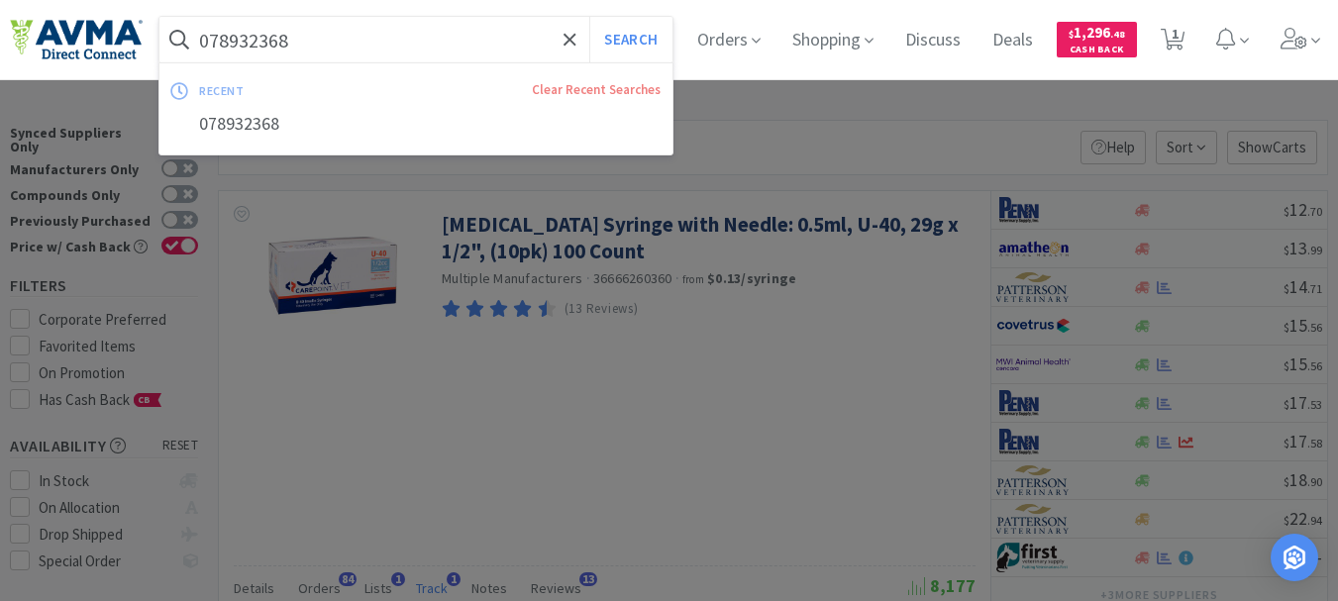
paste input "502314"
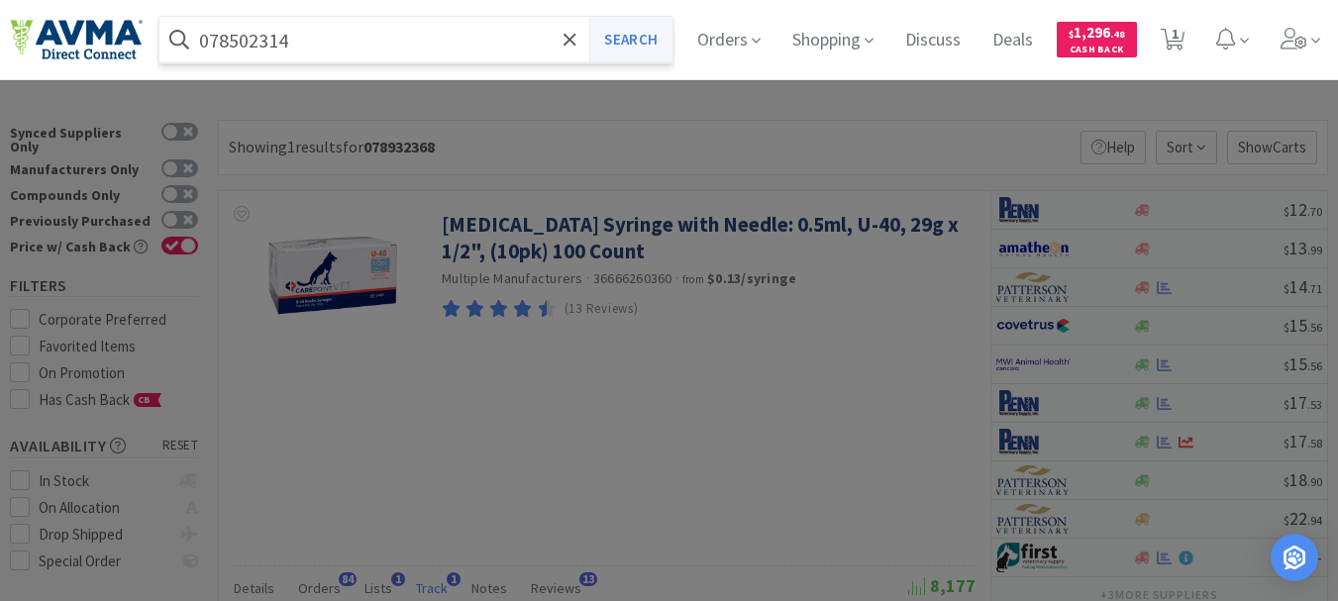
type input "078502314"
click at [662, 48] on button "Search" at bounding box center [630, 40] width 82 height 46
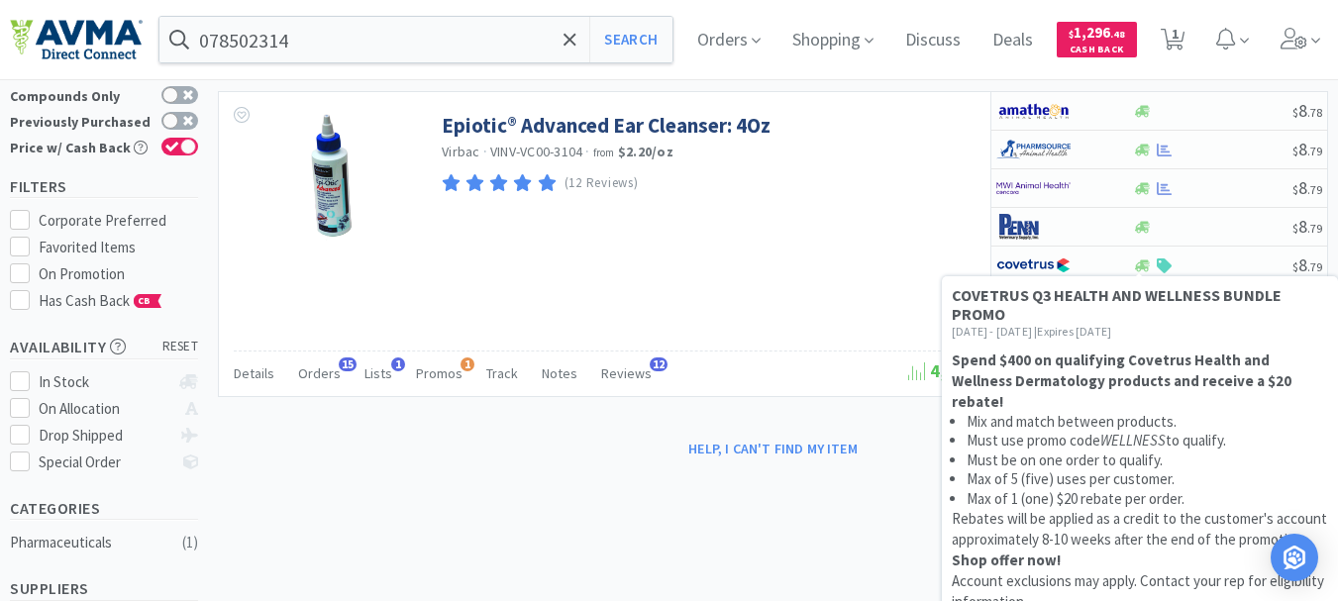
scroll to position [198, 0]
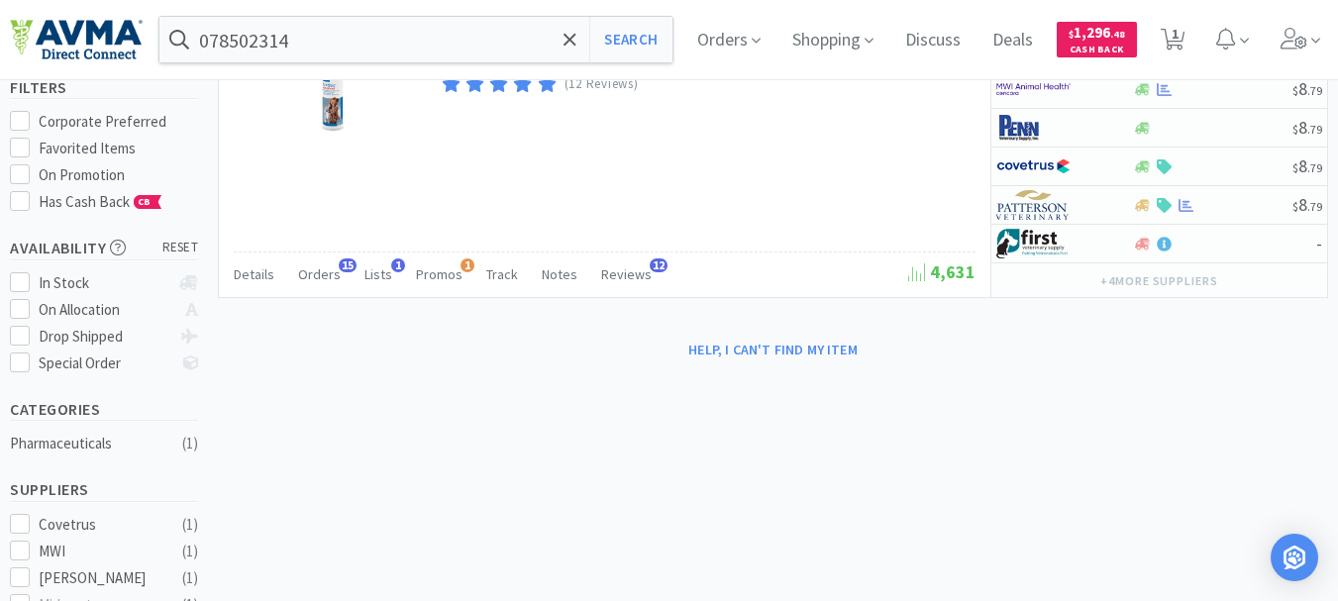
click at [838, 437] on div "× Filter Results Synced Suppliers Only Manufacturers Only Compounds Only Previo…" at bounding box center [669, 521] width 1318 height 1198
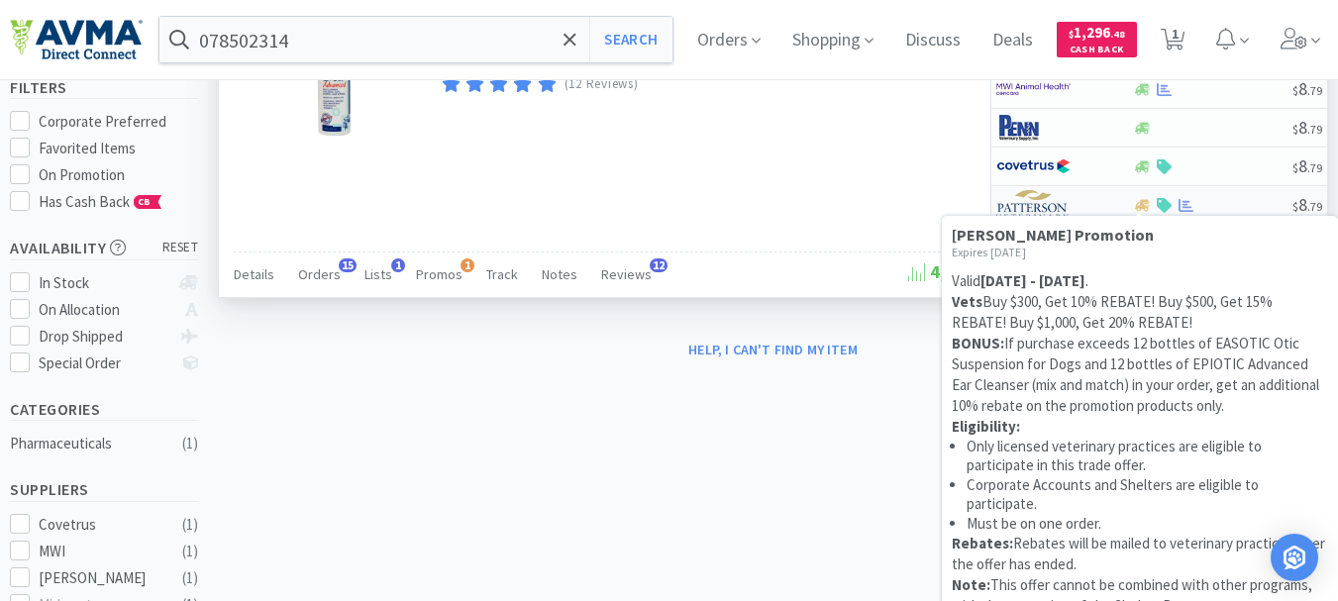
click at [1164, 203] on icon at bounding box center [1164, 205] width 15 height 15
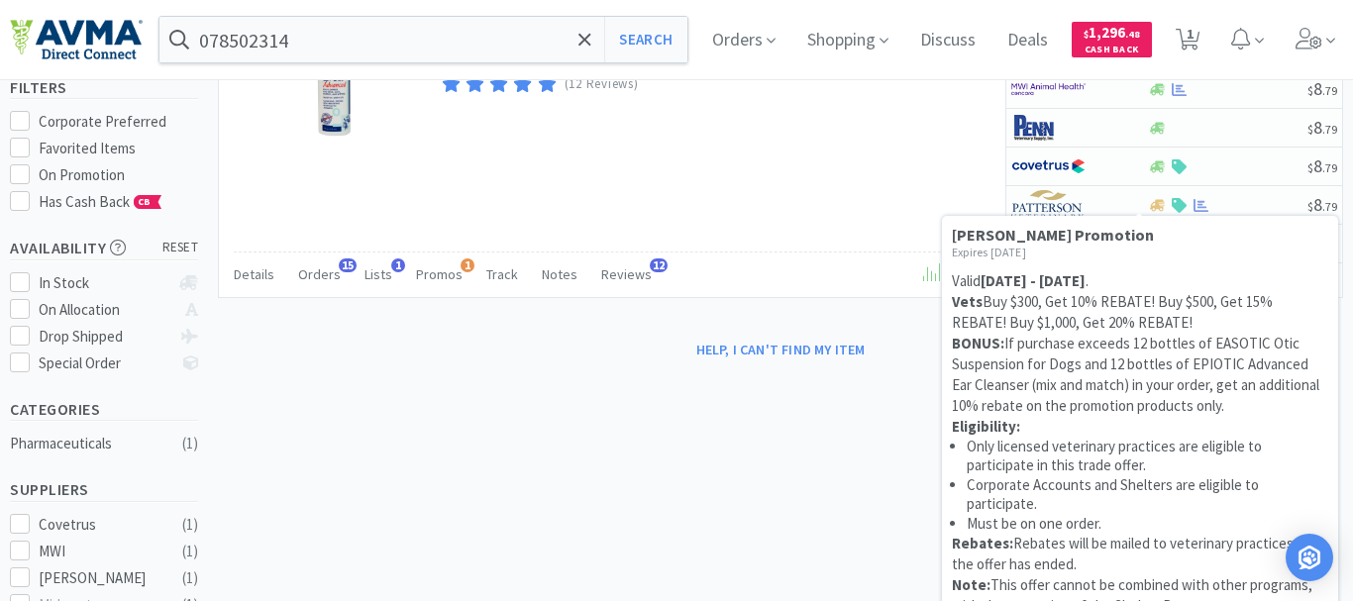
select select "1"
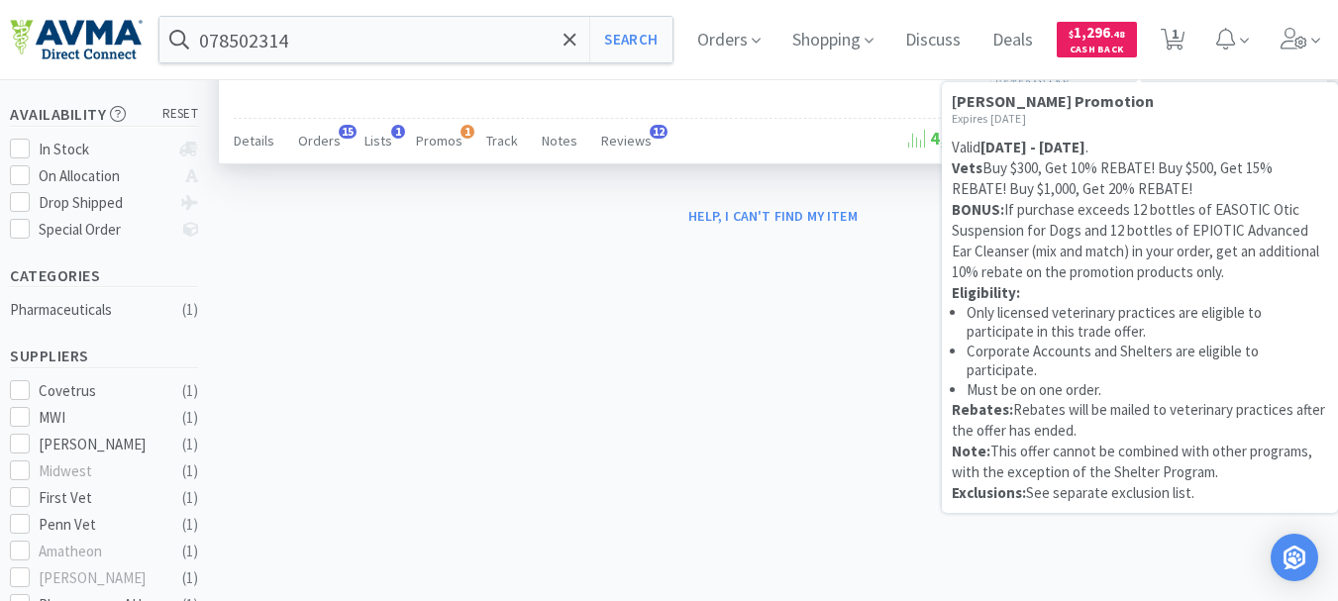
scroll to position [297, 0]
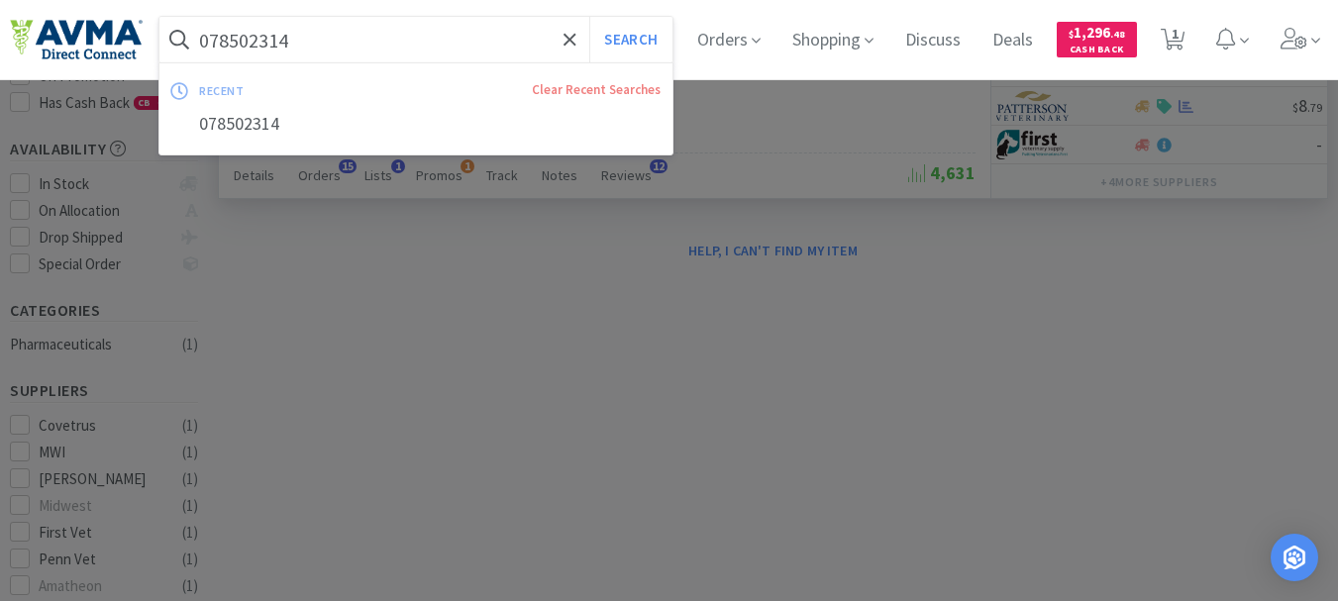
click at [326, 47] on input "078502314" at bounding box center [415, 40] width 513 height 46
paste input "MVQS175"
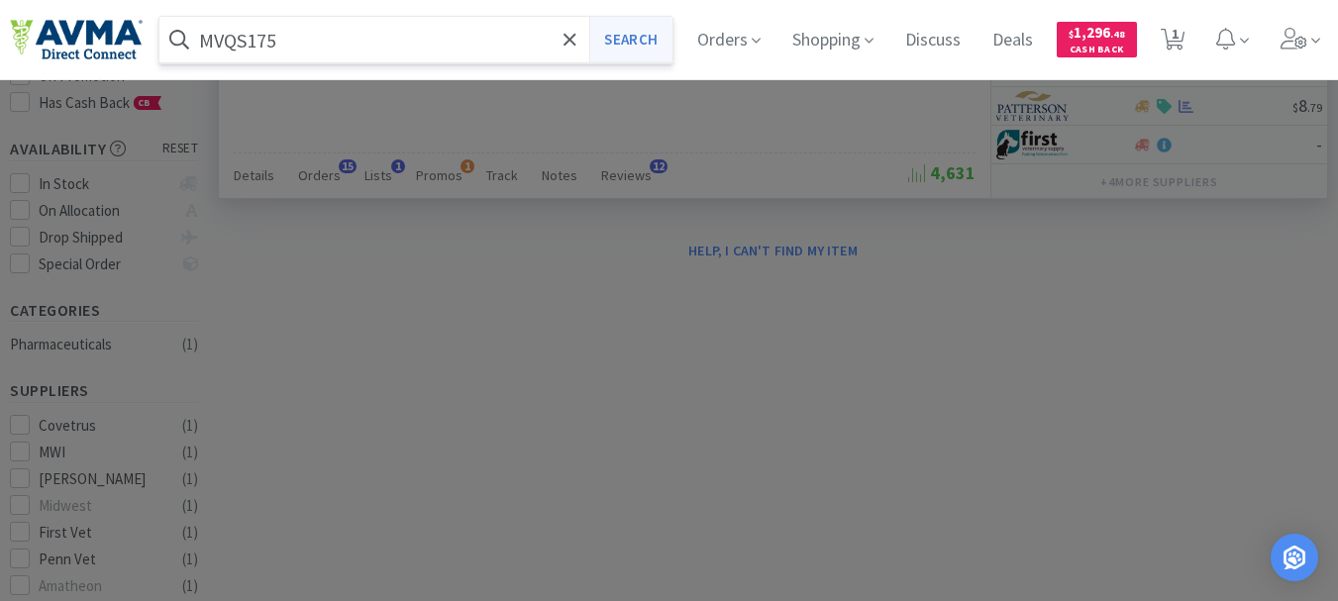
click at [641, 42] on button "Search" at bounding box center [630, 40] width 82 height 46
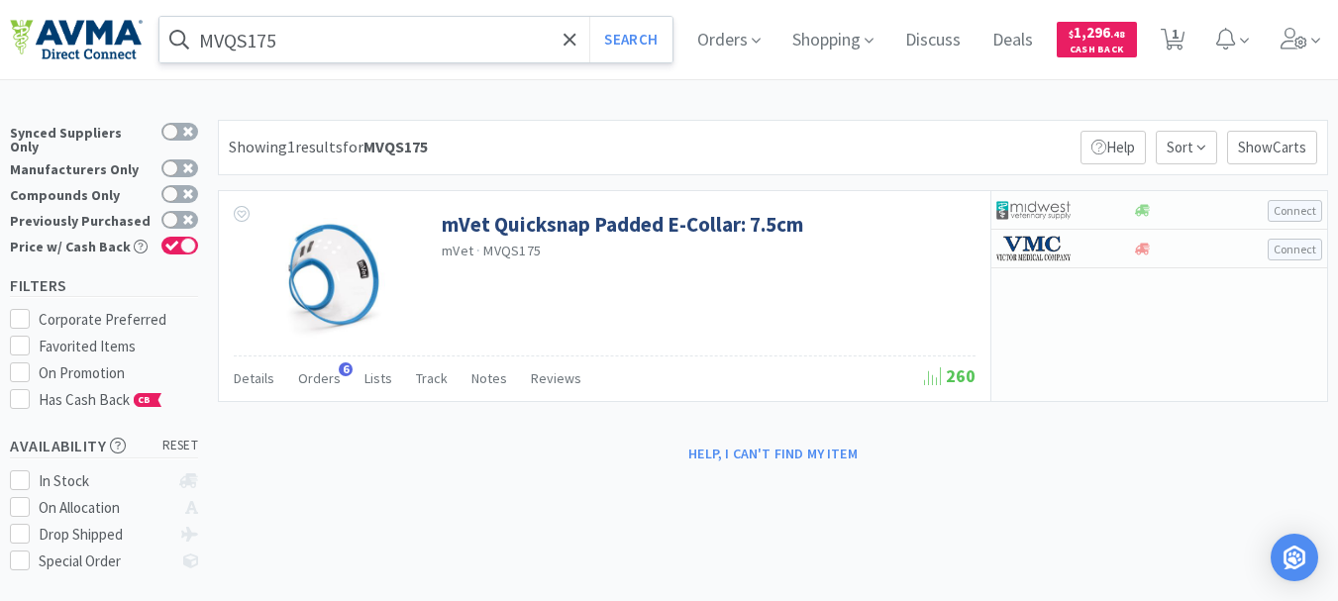
click at [323, 46] on input "MVQS175" at bounding box center [415, 40] width 513 height 46
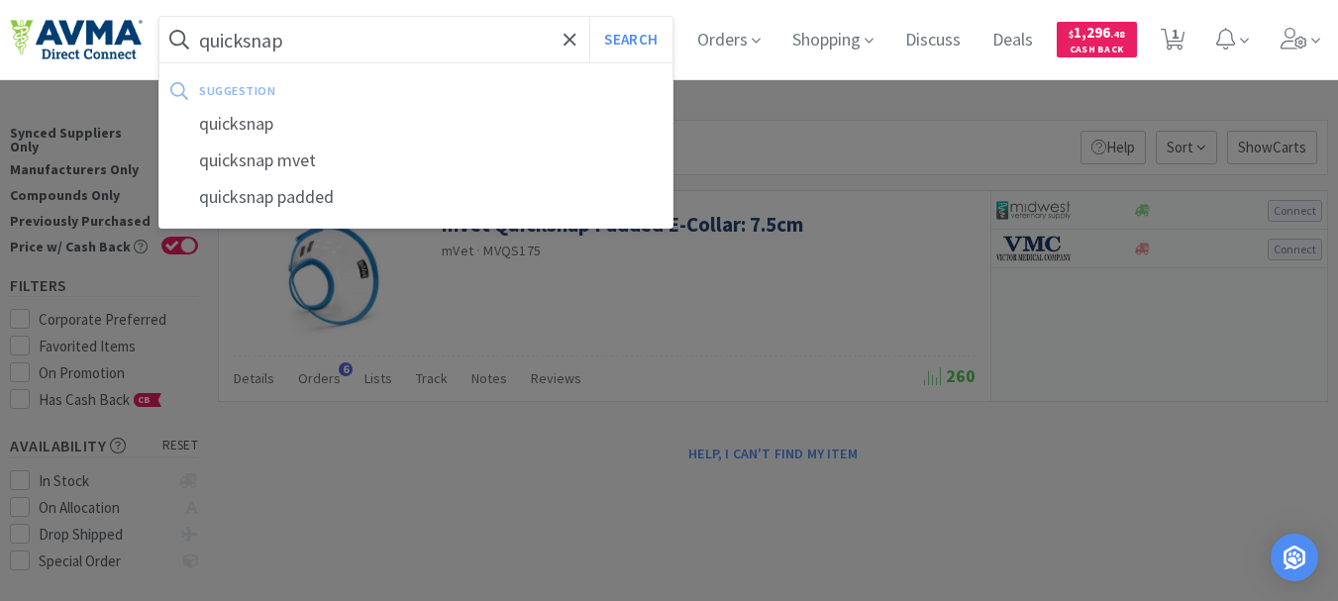
click at [589, 17] on button "Search" at bounding box center [630, 40] width 82 height 46
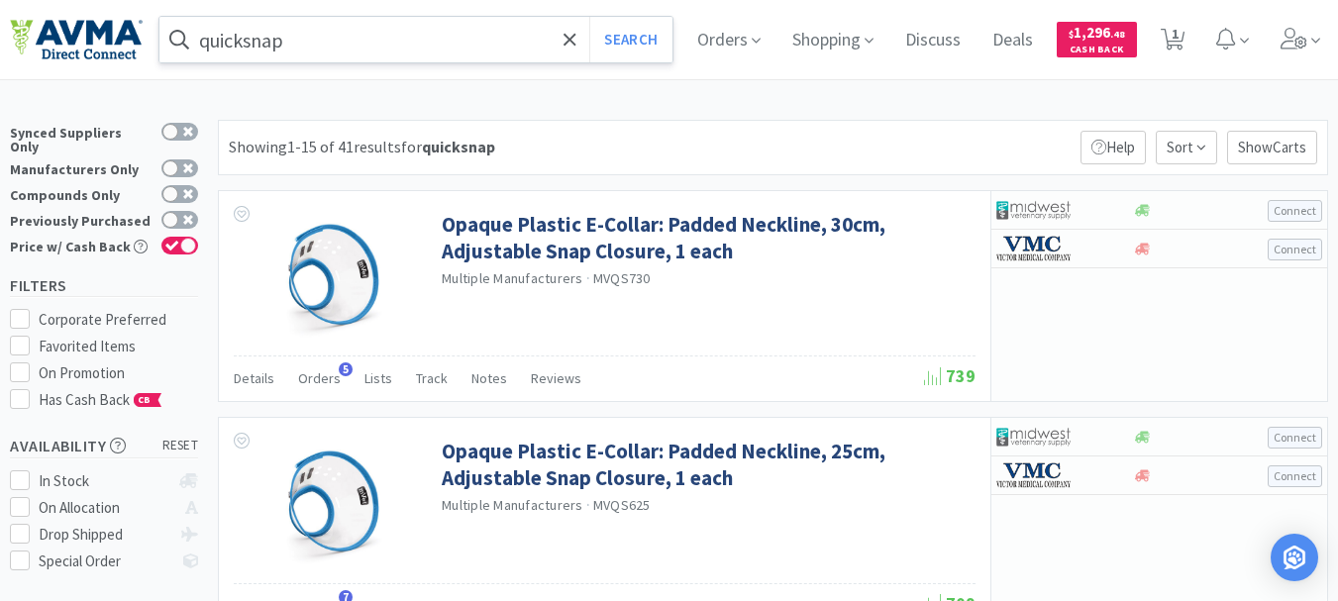
click at [330, 51] on input "quicksnap" at bounding box center [415, 40] width 513 height 46
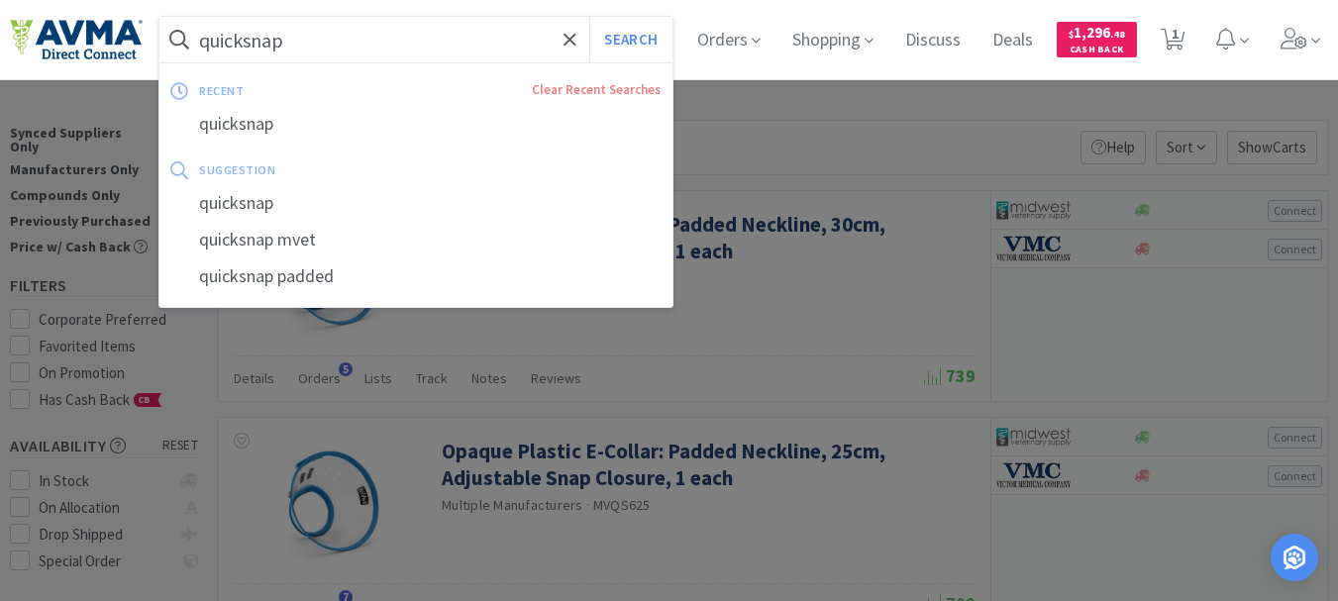
paste input "078938216"
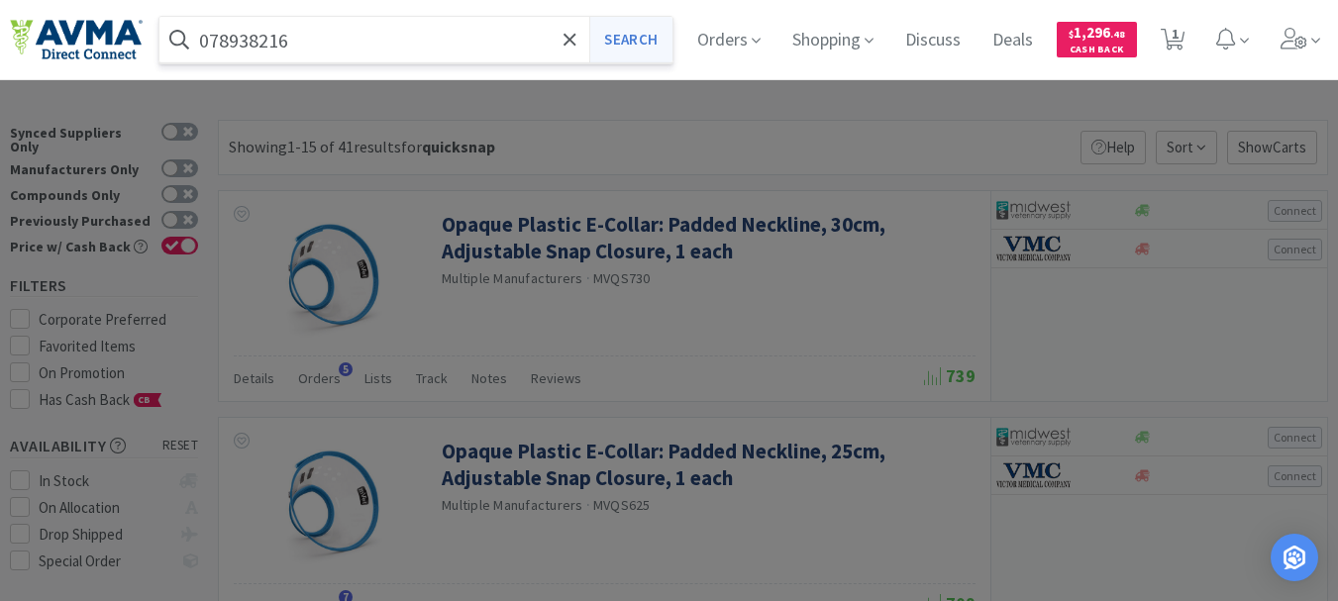
type input "078938216"
click at [645, 47] on button "Search" at bounding box center [630, 40] width 82 height 46
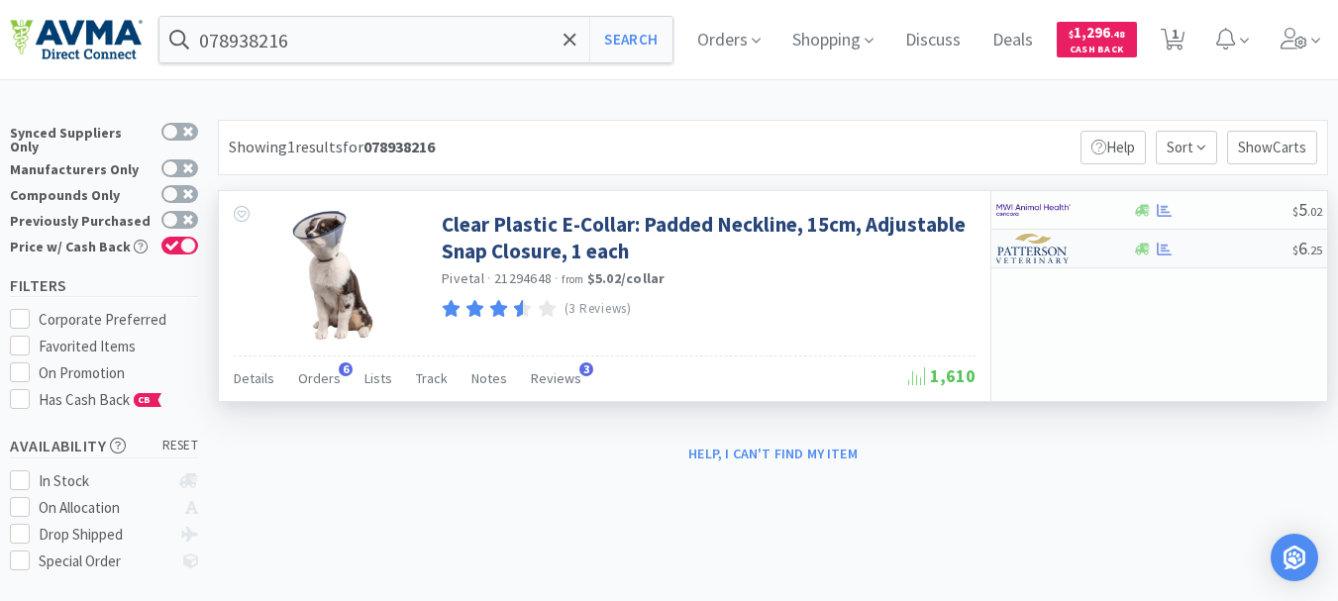
click at [1040, 254] on img at bounding box center [1034, 249] width 74 height 30
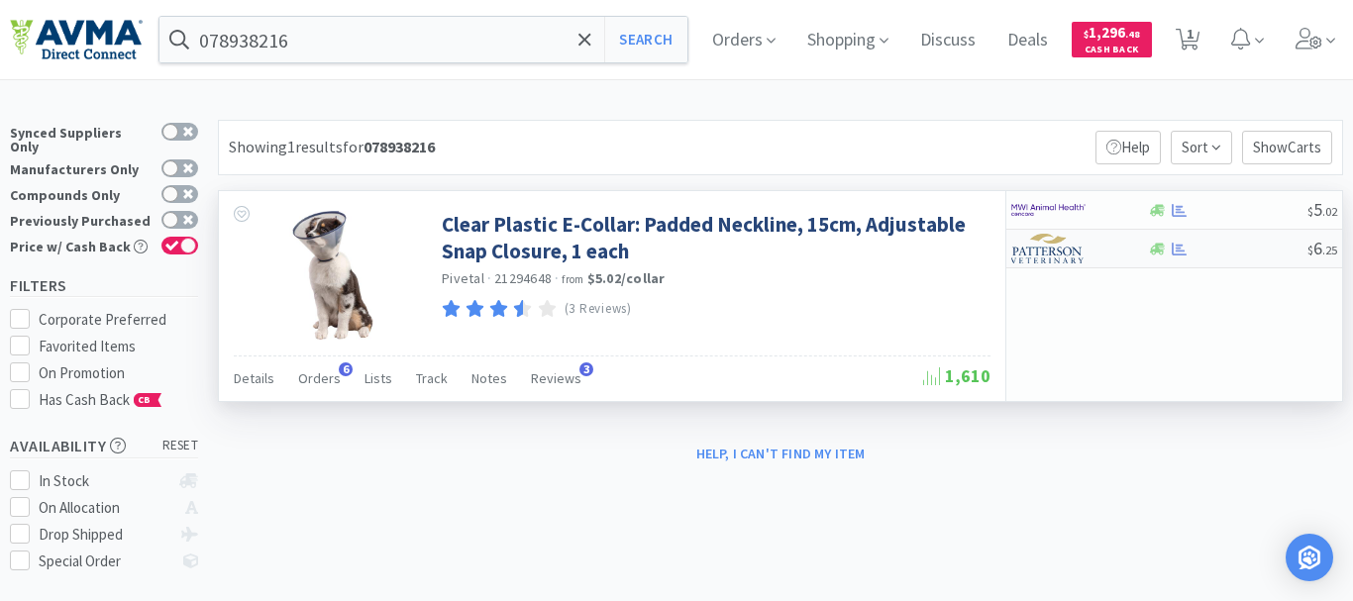
select select "1"
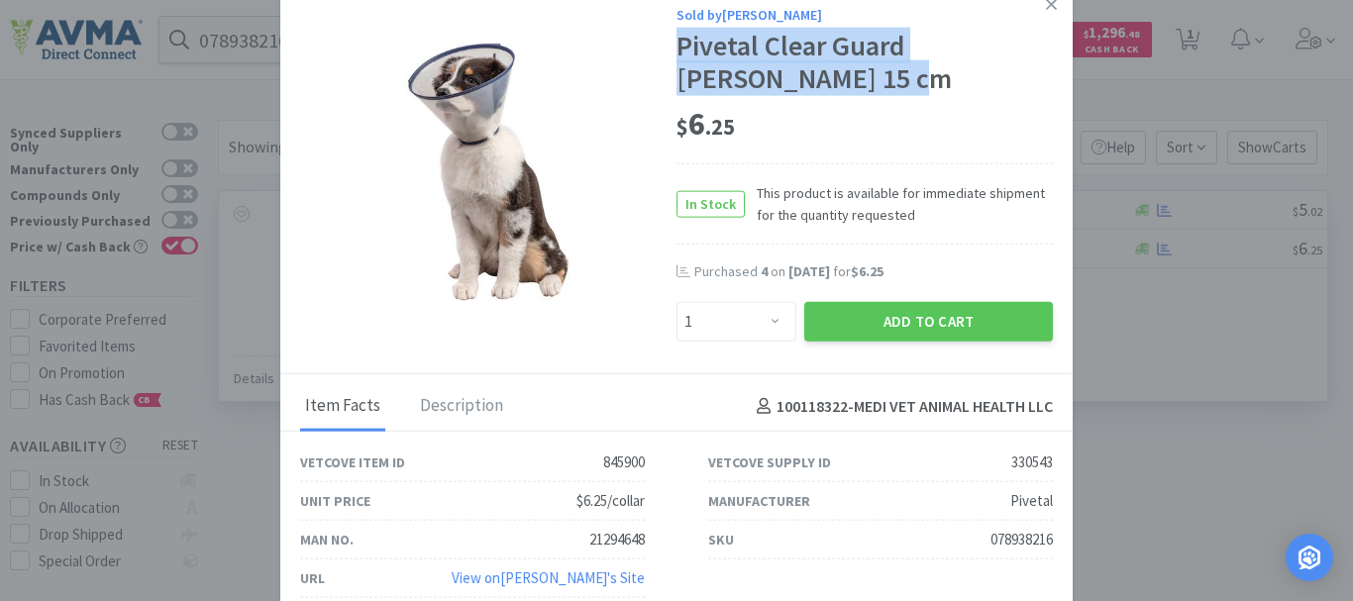
drag, startPoint x: 748, startPoint y: 76, endPoint x: 677, endPoint y: 59, distance: 73.3
click at [677, 59] on div "Pivetal Clear Guard [PERSON_NAME] 15 cm" at bounding box center [865, 63] width 376 height 66
copy div "Pivetal Clear Guard [PERSON_NAME]"
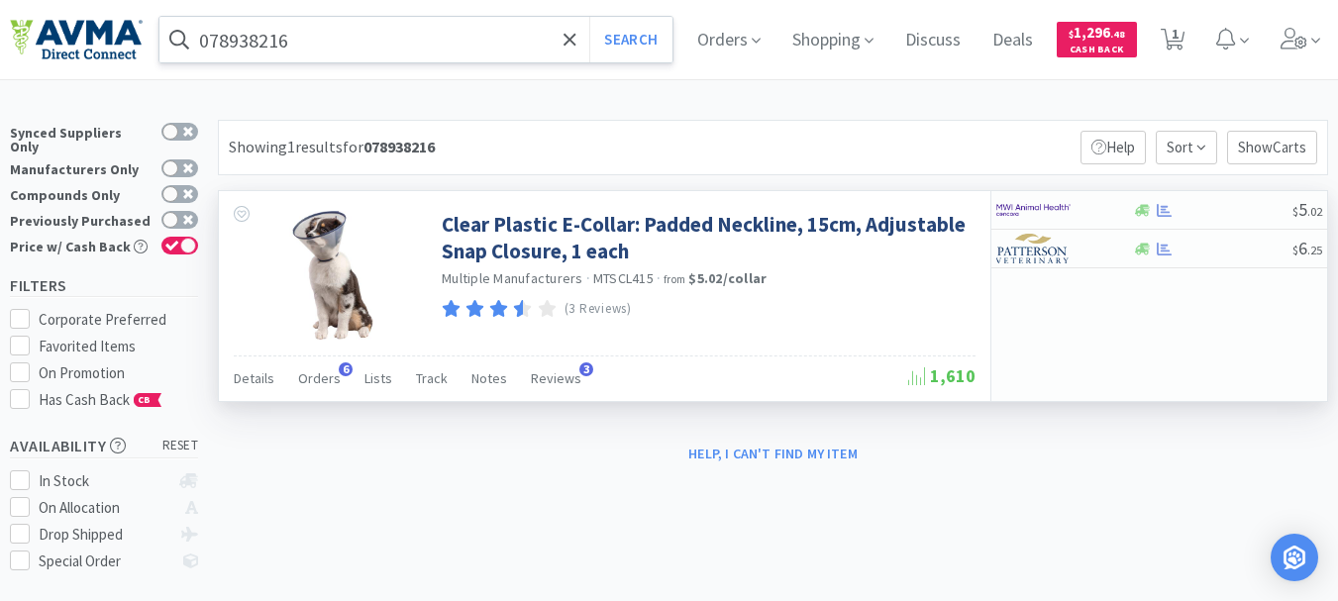
click at [405, 44] on input "078938216" at bounding box center [415, 40] width 513 height 46
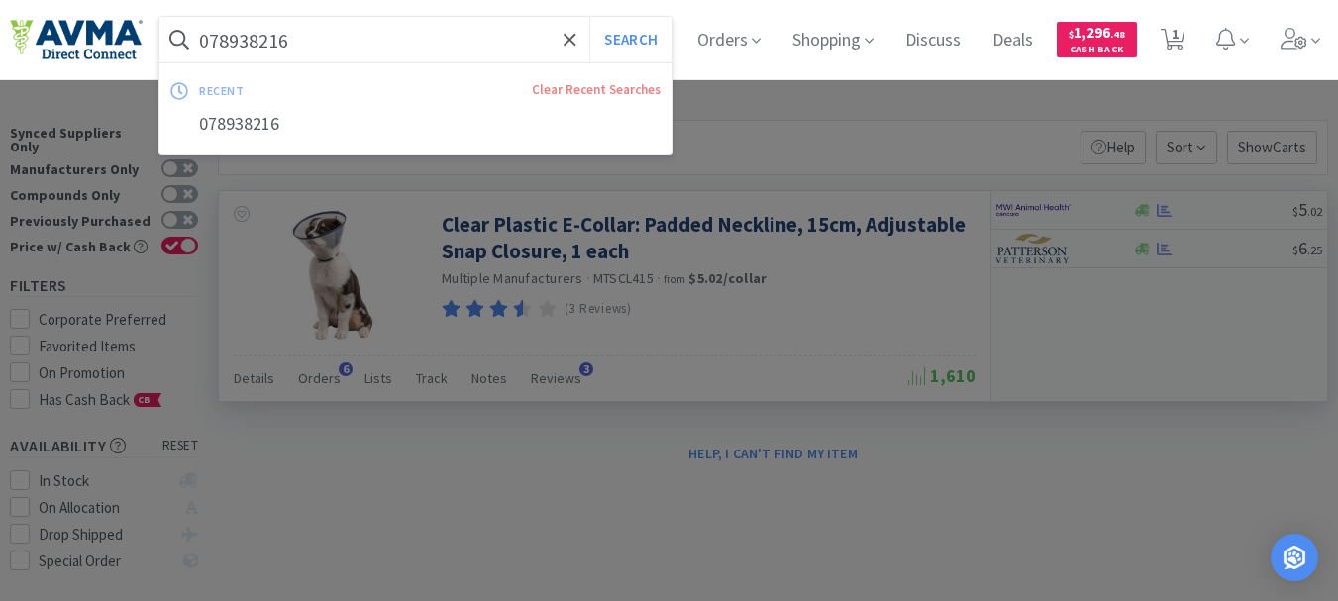
paste input "Pivetal Clear Guard [PERSON_NAME]"
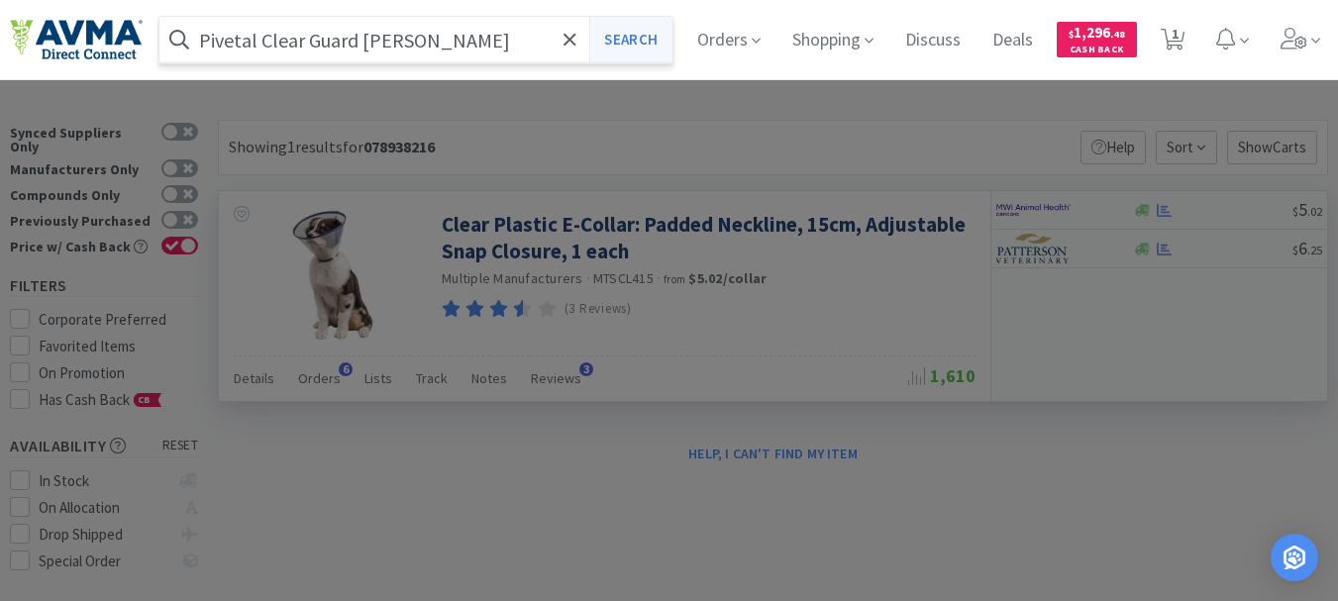
type input "Pivetal Clear Guard [PERSON_NAME]"
click at [624, 42] on button "Search" at bounding box center [630, 40] width 82 height 46
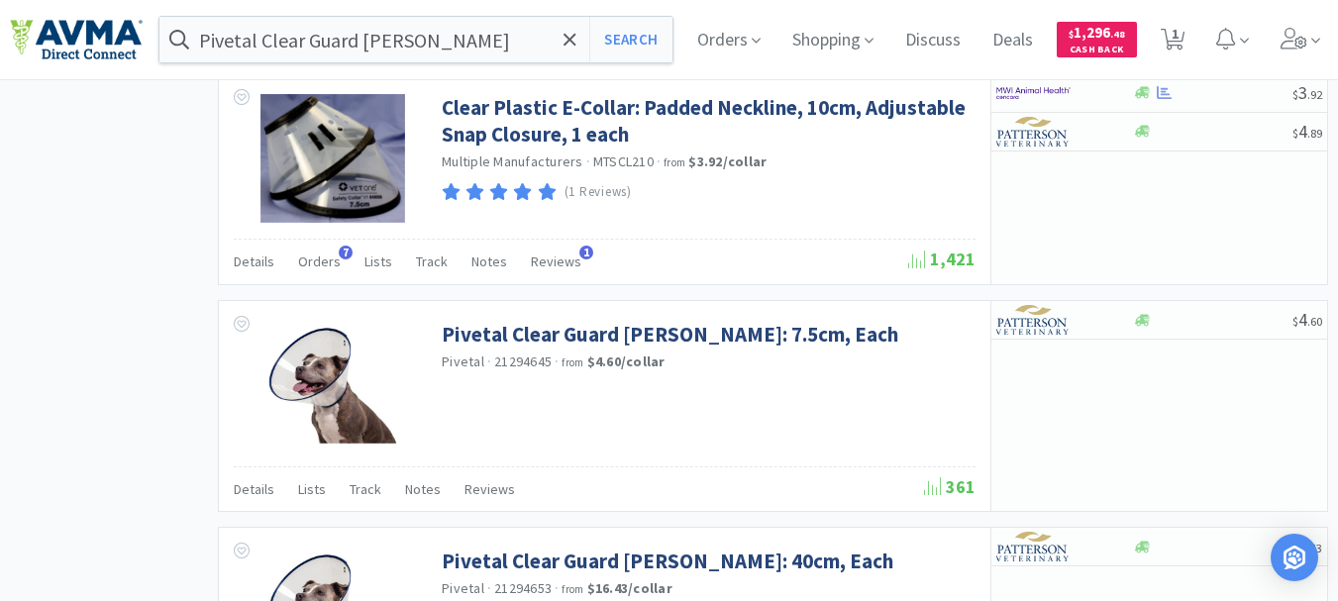
scroll to position [1288, 0]
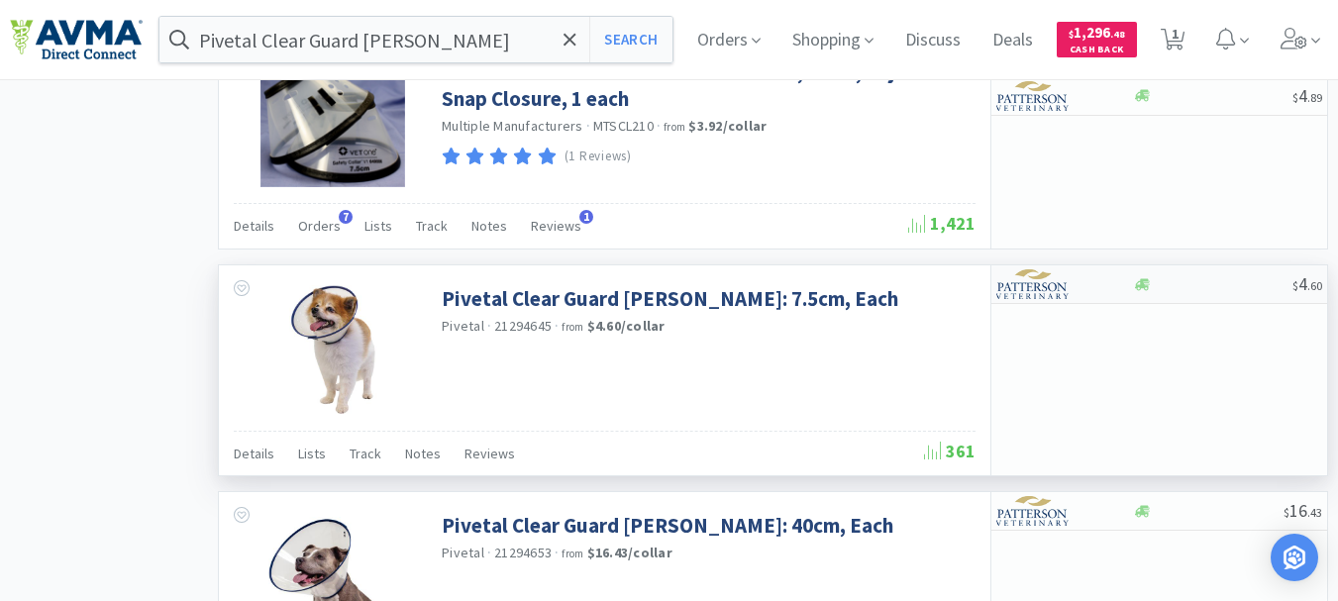
click at [1026, 291] on img at bounding box center [1034, 284] width 74 height 30
select select "1"
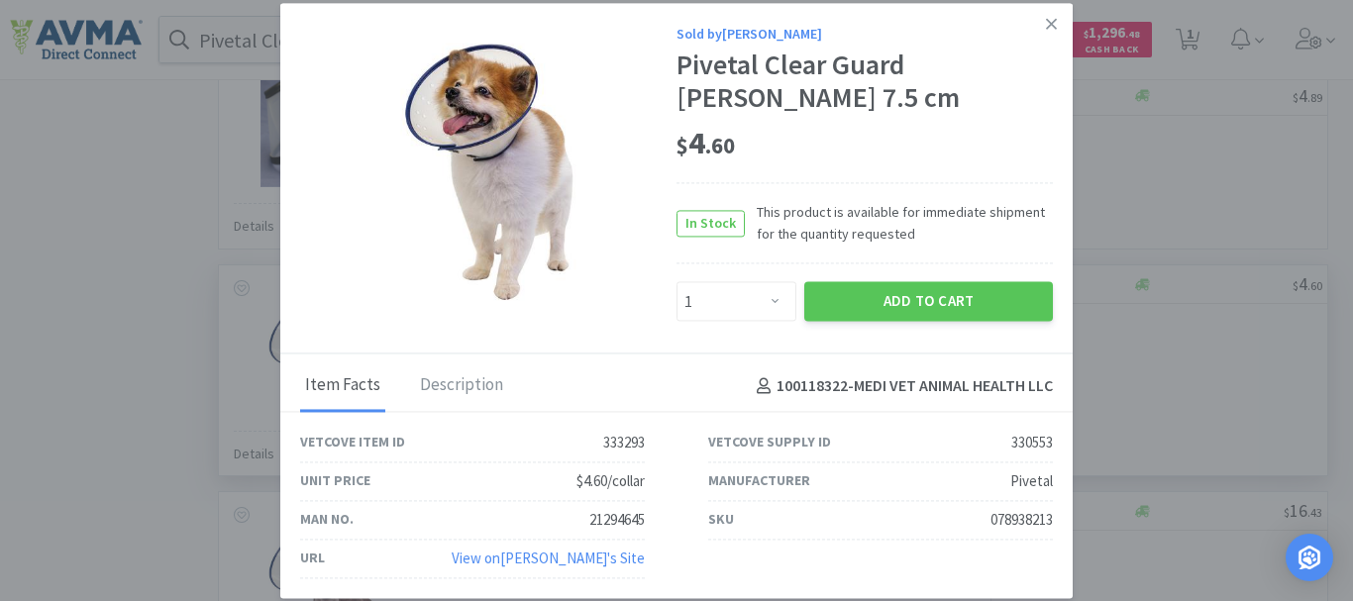
click at [1010, 514] on div "078938213" at bounding box center [1022, 520] width 62 height 24
copy div "078938213"
click at [1059, 23] on link at bounding box center [1051, 24] width 35 height 43
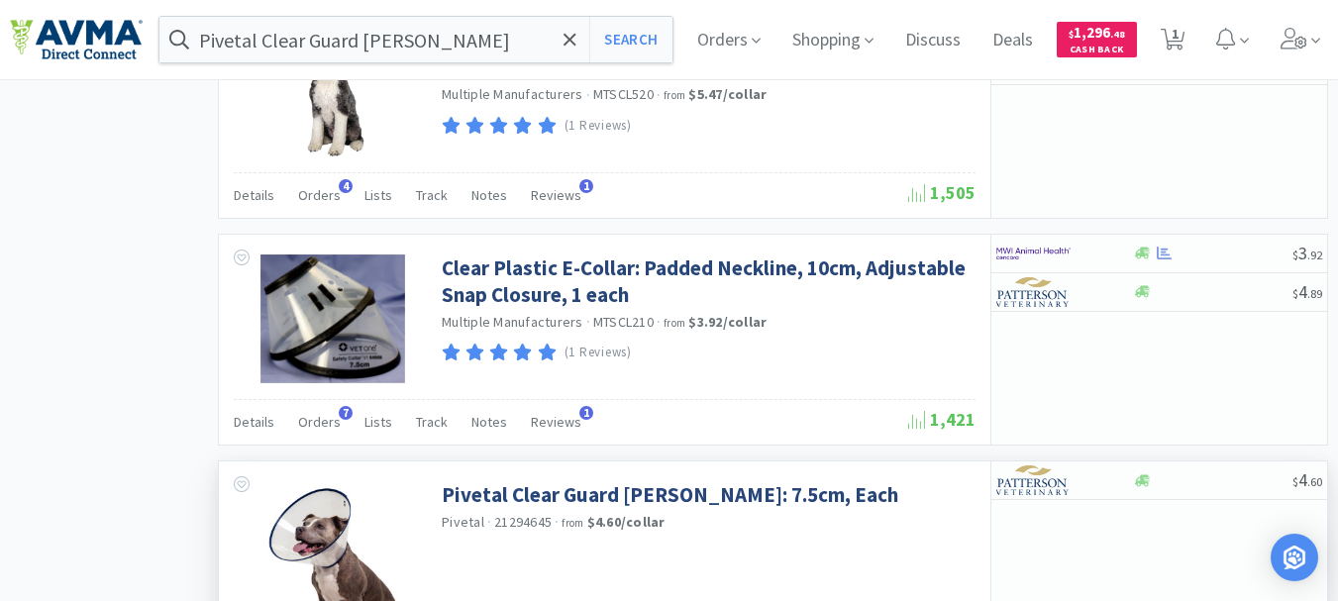
scroll to position [991, 0]
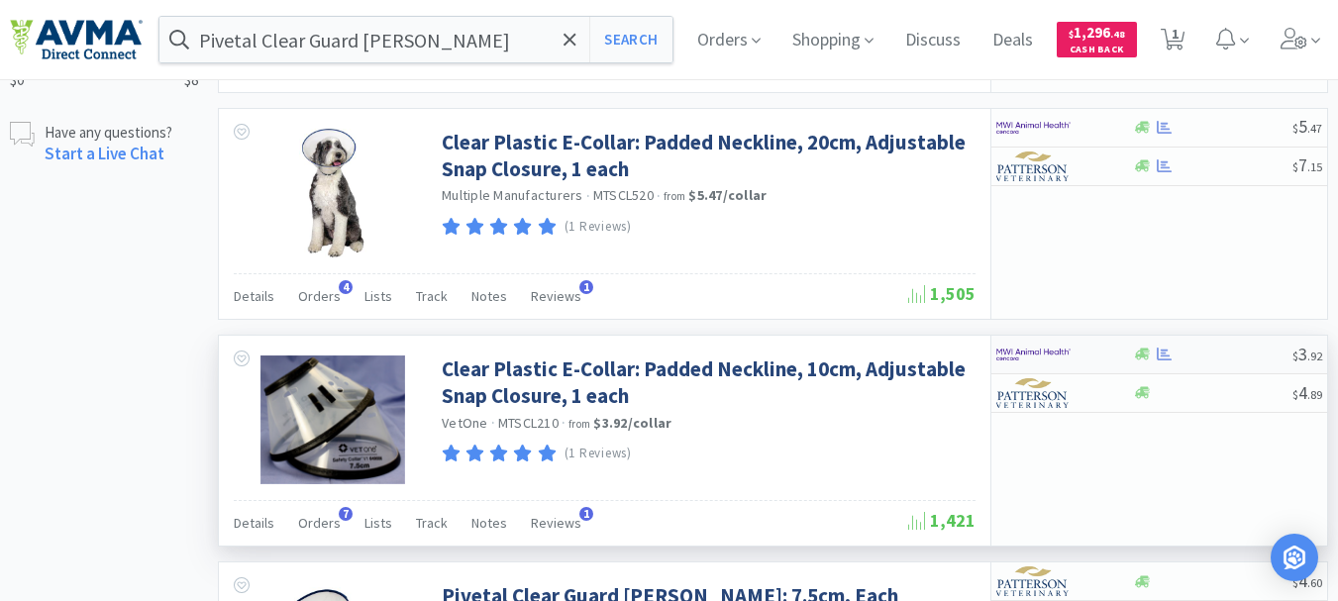
click at [1022, 354] on img at bounding box center [1034, 355] width 74 height 30
select select "10"
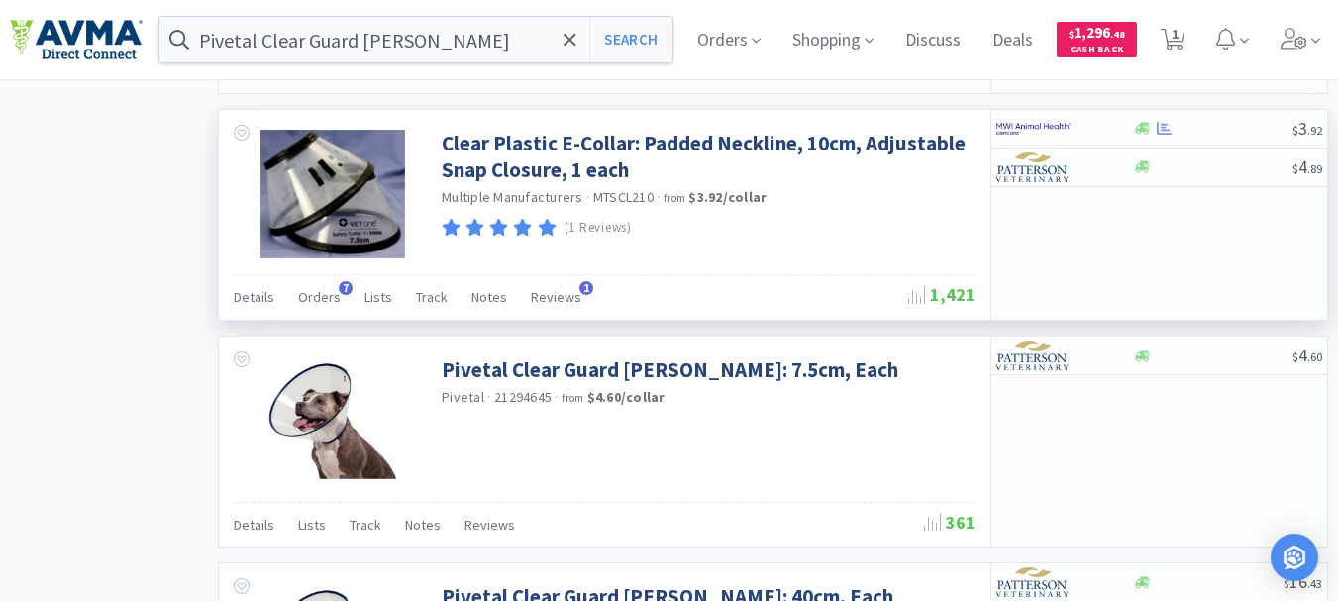
scroll to position [1197, 0]
